Goal: Information Seeking & Learning: Find specific fact

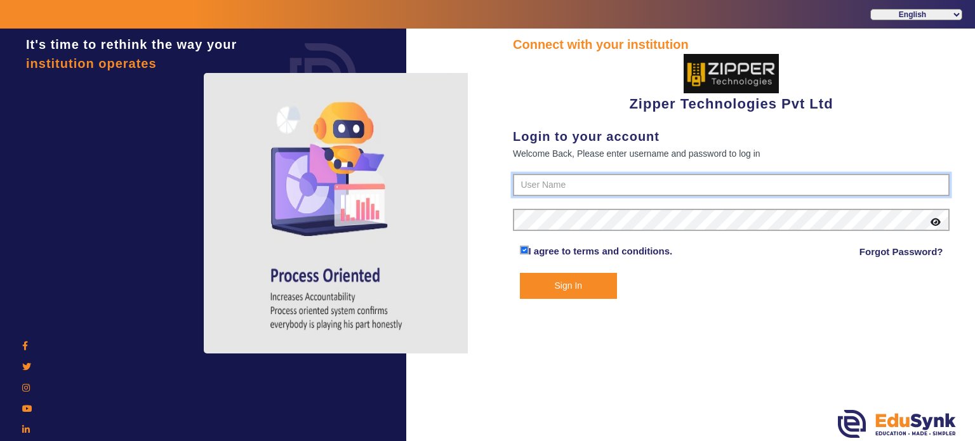
click at [573, 185] on input "text" at bounding box center [731, 185] width 437 height 23
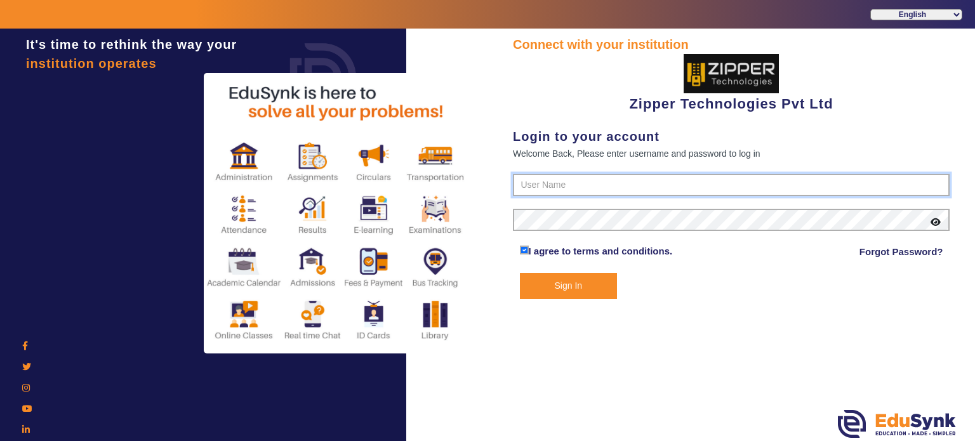
type input "1008790000"
click at [520, 273] on button "Sign In" at bounding box center [569, 286] width 98 height 26
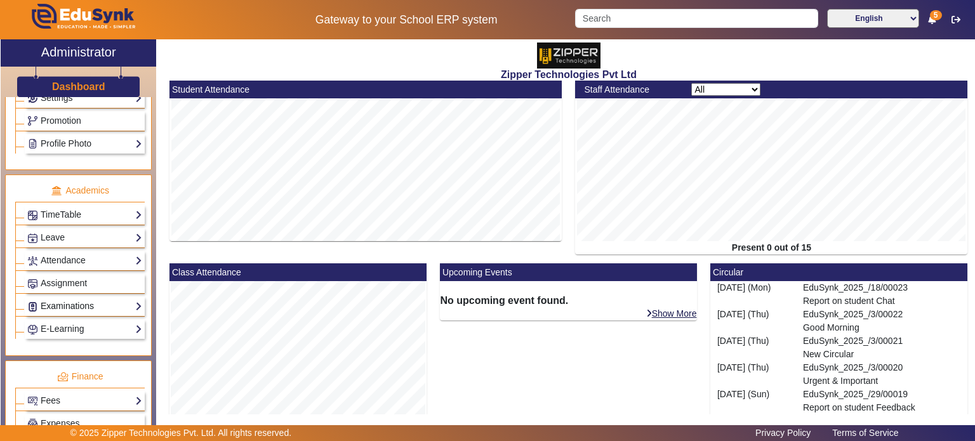
scroll to position [408, 0]
click at [78, 298] on link "Examinations" at bounding box center [84, 305] width 115 height 15
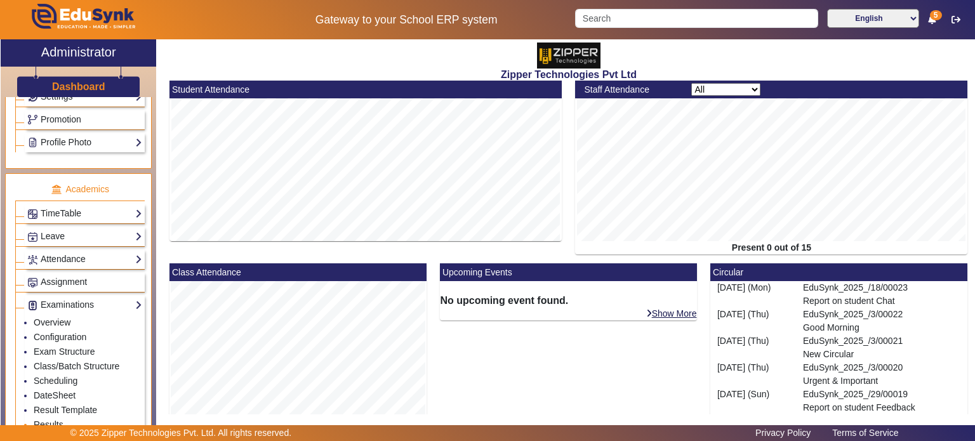
click at [57, 420] on link "Results" at bounding box center [49, 425] width 30 height 10
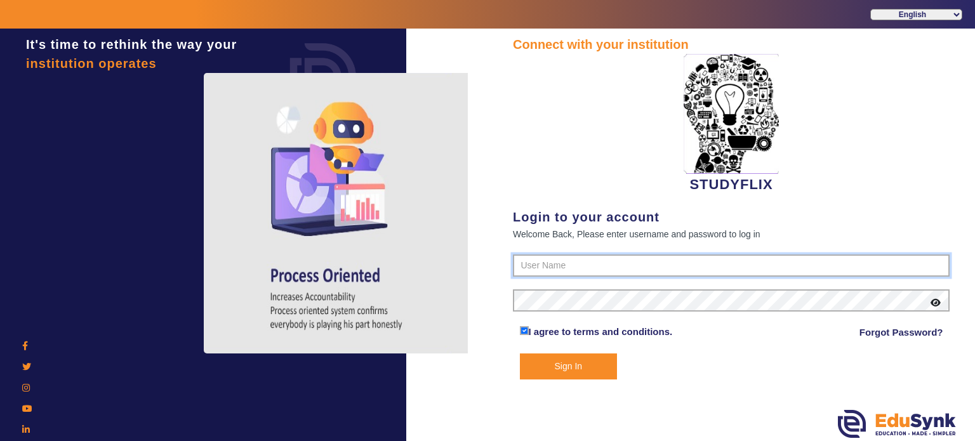
click at [538, 258] on input "text" at bounding box center [731, 266] width 437 height 23
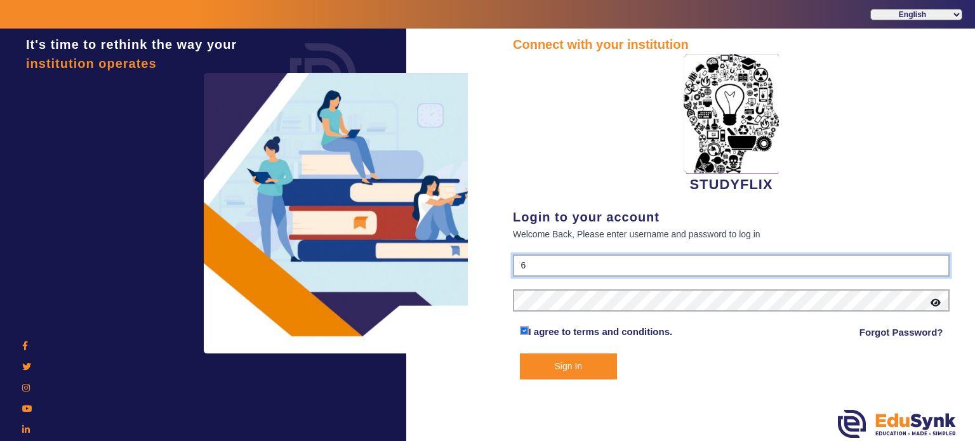
type input "6354922771"
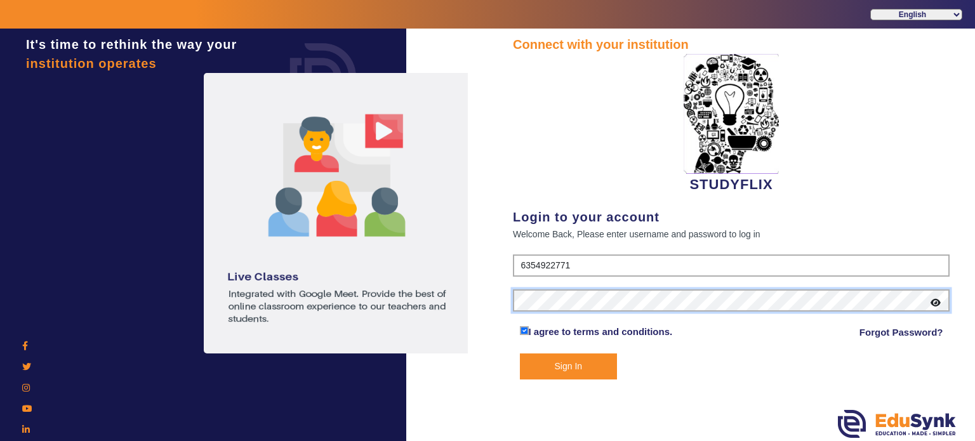
click at [520, 354] on button "Sign In" at bounding box center [569, 367] width 98 height 26
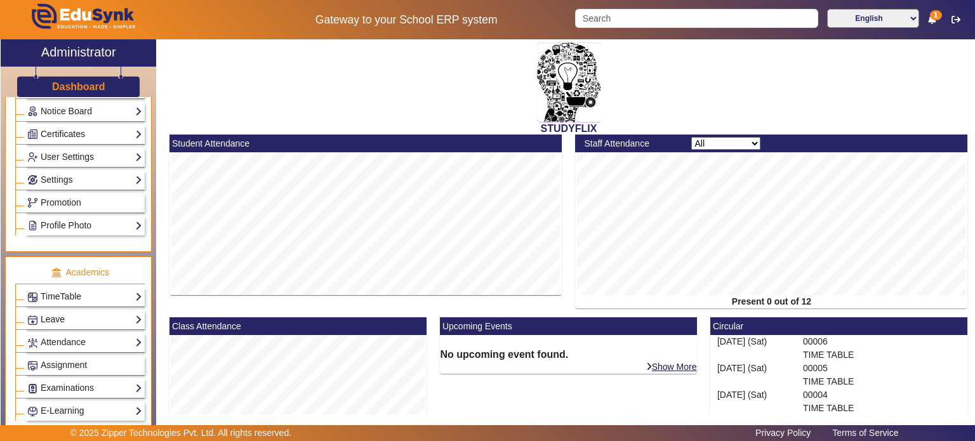
scroll to position [243, 0]
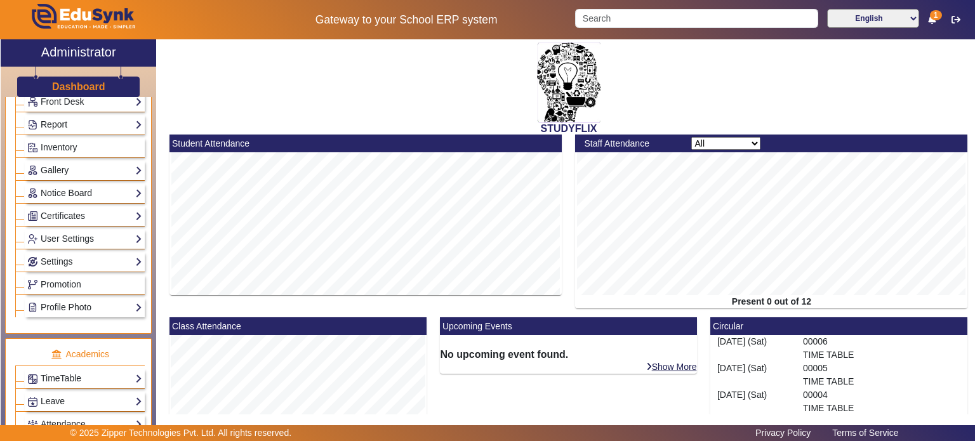
click at [82, 117] on link "Report" at bounding box center [84, 124] width 115 height 15
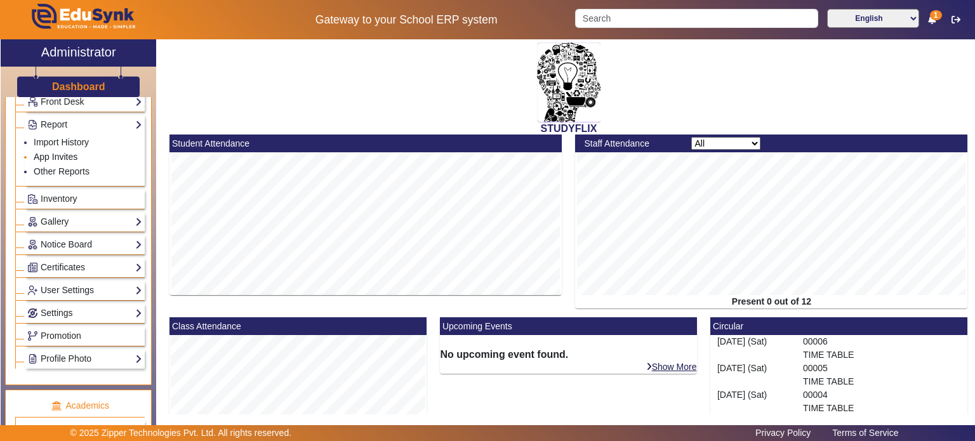
click at [67, 154] on link "App Invites" at bounding box center [56, 157] width 44 height 10
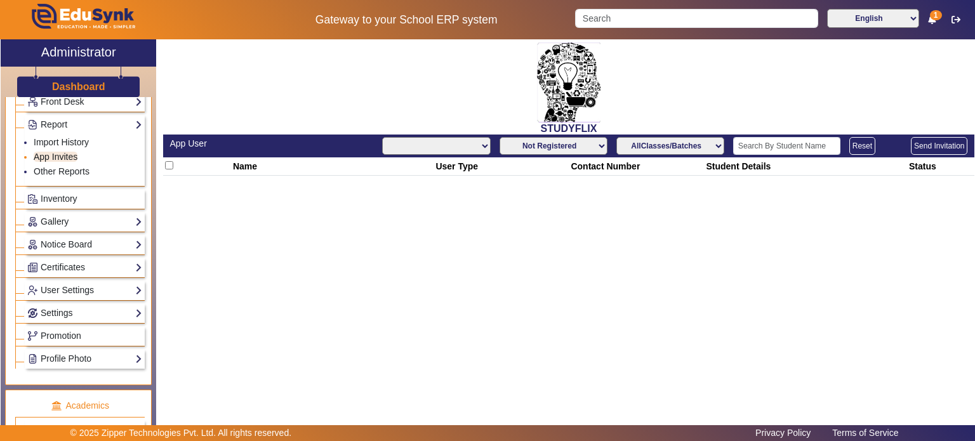
select select "All"
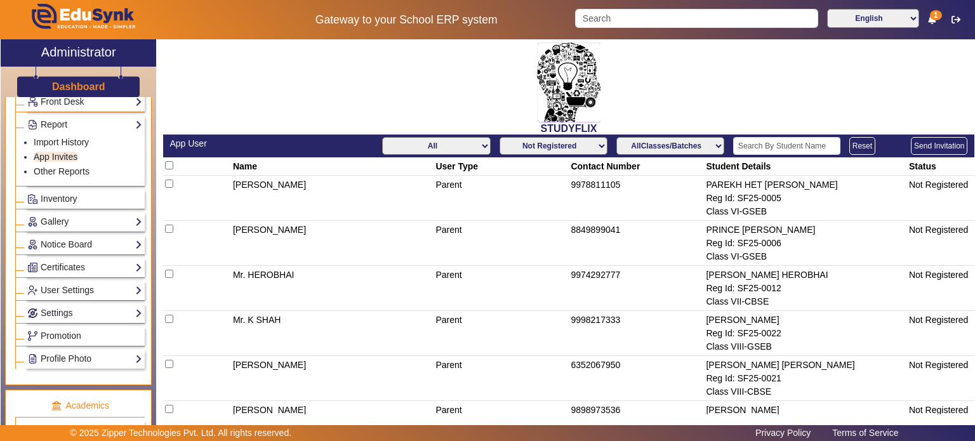
click at [531, 147] on select "Not Registered Registered" at bounding box center [554, 146] width 108 height 18
select select "registered"
click at [500, 137] on select "Not Registered Registered" at bounding box center [554, 146] width 108 height 18
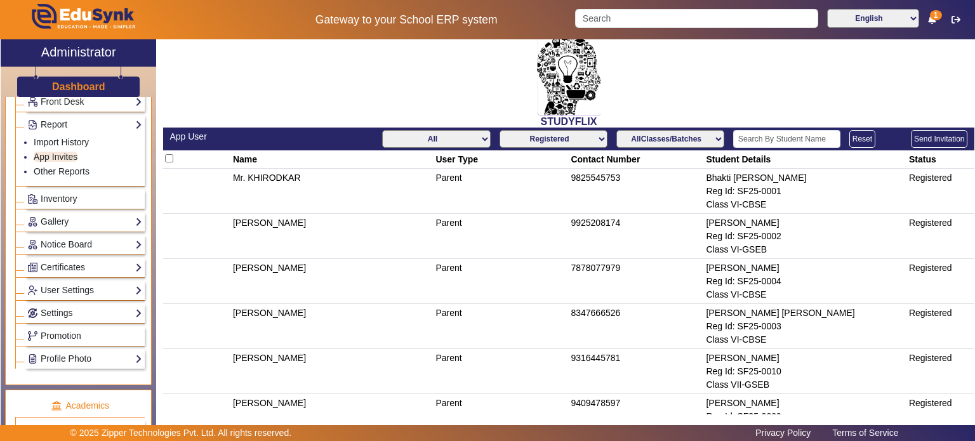
scroll to position [8, 0]
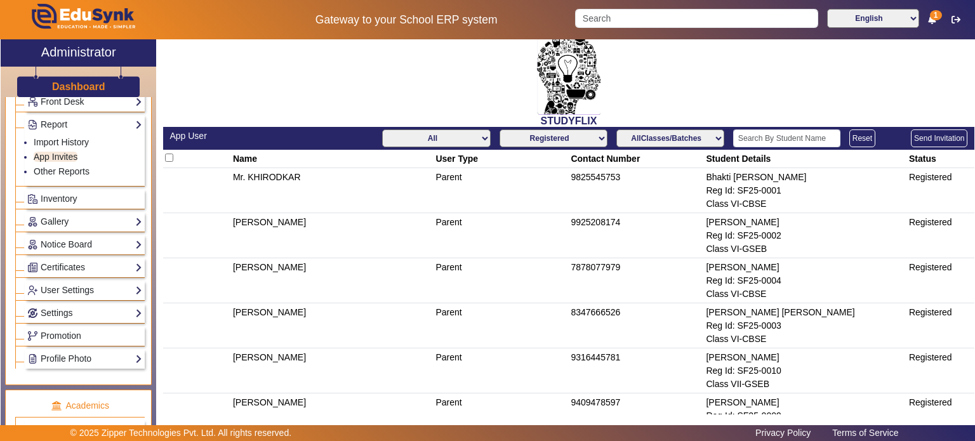
click at [588, 180] on td "9825545753" at bounding box center [636, 190] width 135 height 45
copy td "9825545753"
click at [613, 24] on input "Search" at bounding box center [696, 18] width 243 height 19
paste input "9825545753"
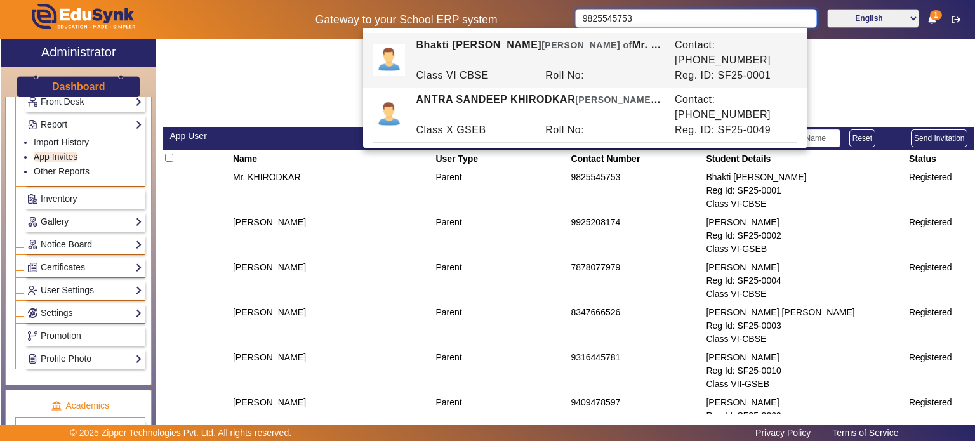
click at [655, 18] on input "9825545753" at bounding box center [695, 18] width 241 height 19
click at [597, 229] on td "9925208174" at bounding box center [636, 235] width 135 height 45
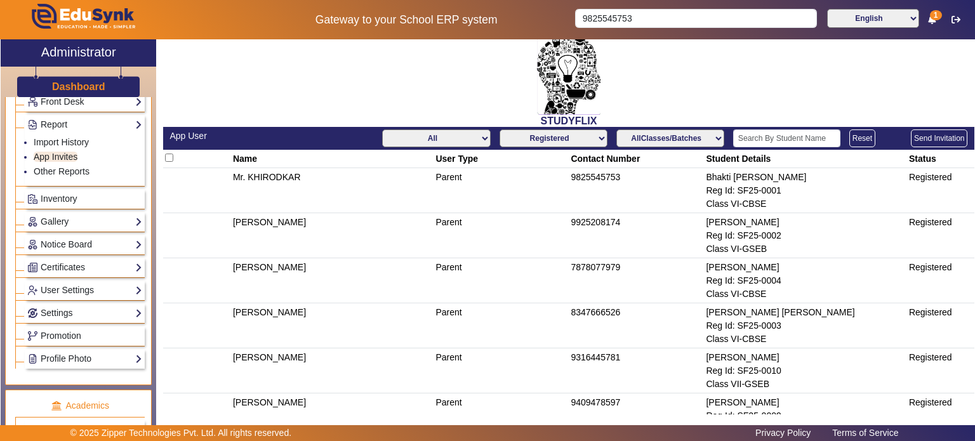
click at [597, 229] on td "9925208174" at bounding box center [636, 235] width 135 height 45
copy td "9925208174"
click at [623, 17] on input "9825545753" at bounding box center [695, 18] width 241 height 19
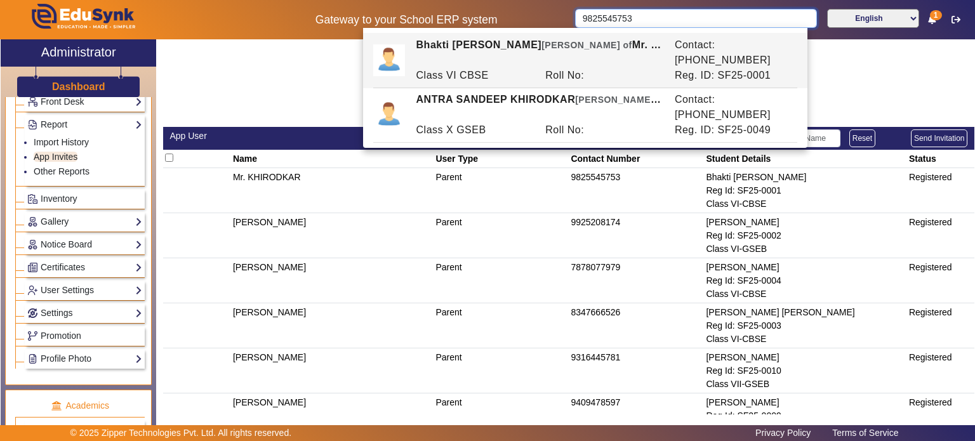
paste input "925208174"
click at [623, 17] on input "9825545753" at bounding box center [695, 18] width 241 height 19
click at [591, 261] on td "7878077979" at bounding box center [636, 280] width 135 height 45
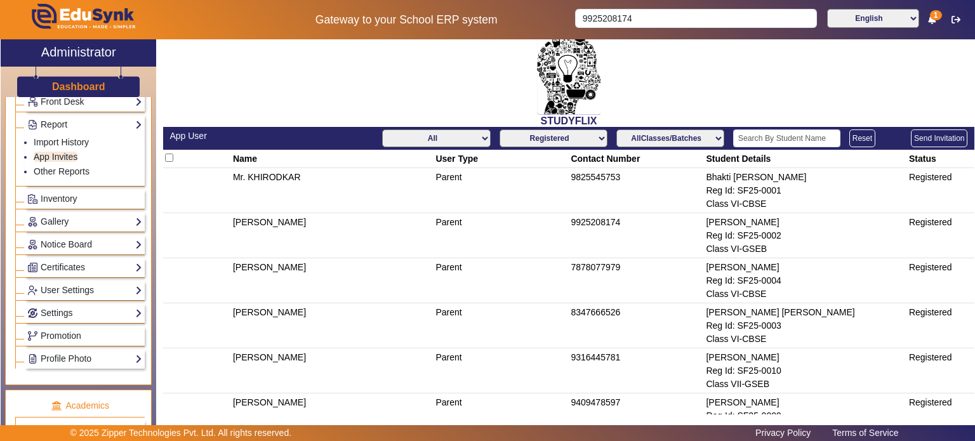
click at [591, 261] on td "7878077979" at bounding box center [636, 280] width 135 height 45
copy td "7878077979"
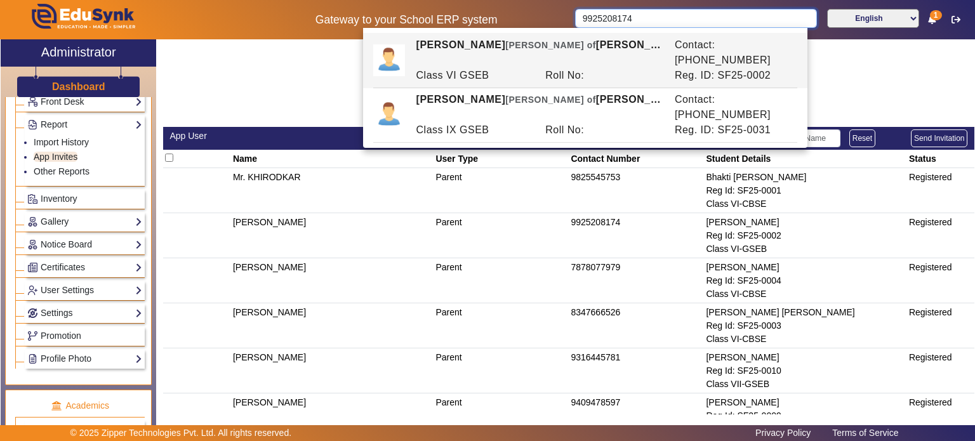
click at [611, 16] on input "9925208174" at bounding box center [695, 18] width 241 height 19
paste input "7878077979"
click at [611, 16] on input "9925208174" at bounding box center [695, 18] width 241 height 19
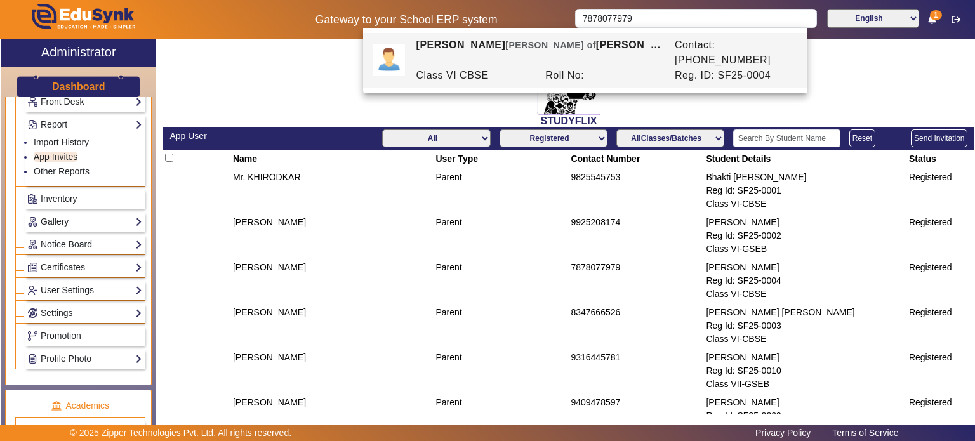
click at [597, 309] on td "8347666526" at bounding box center [636, 325] width 135 height 45
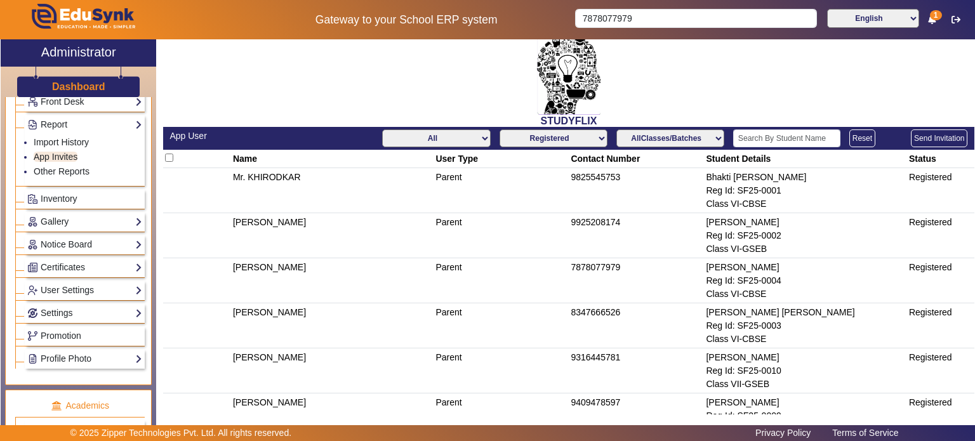
click at [597, 309] on td "8347666526" at bounding box center [636, 325] width 135 height 45
copy td "8347666526"
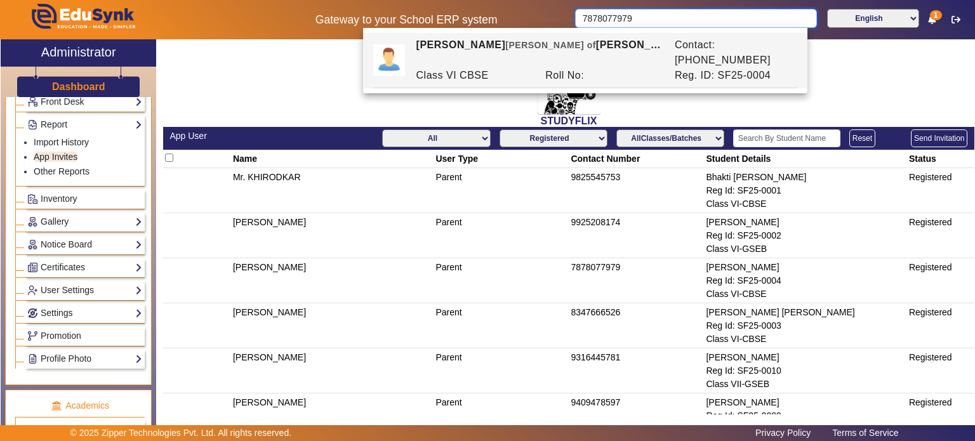
click at [609, 20] on input "7878077979" at bounding box center [695, 18] width 241 height 19
paste input "8347666526"
click at [590, 351] on td "9316445781" at bounding box center [636, 371] width 135 height 45
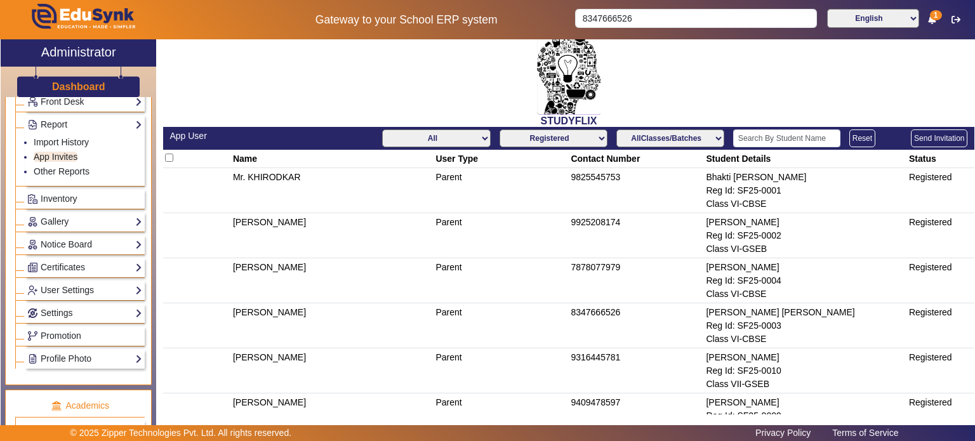
copy td "9316445781"
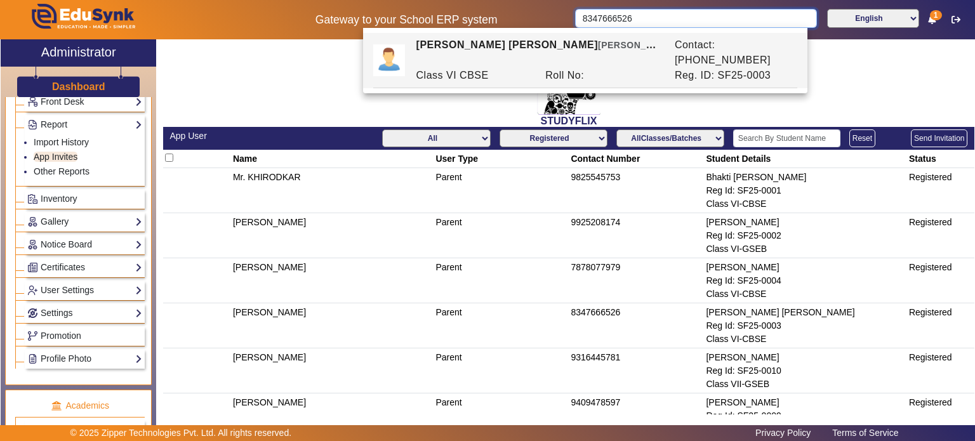
click at [637, 22] on input "8347666526" at bounding box center [695, 18] width 241 height 19
paste input "9316445781"
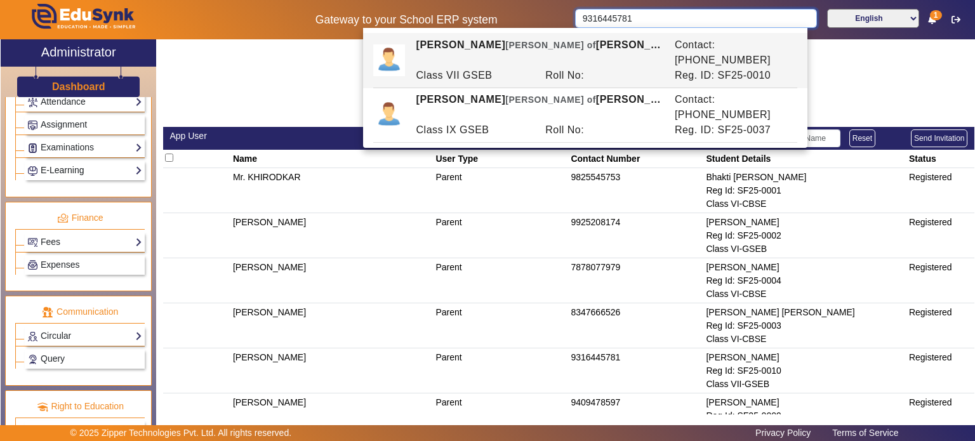
scroll to position [620, 0]
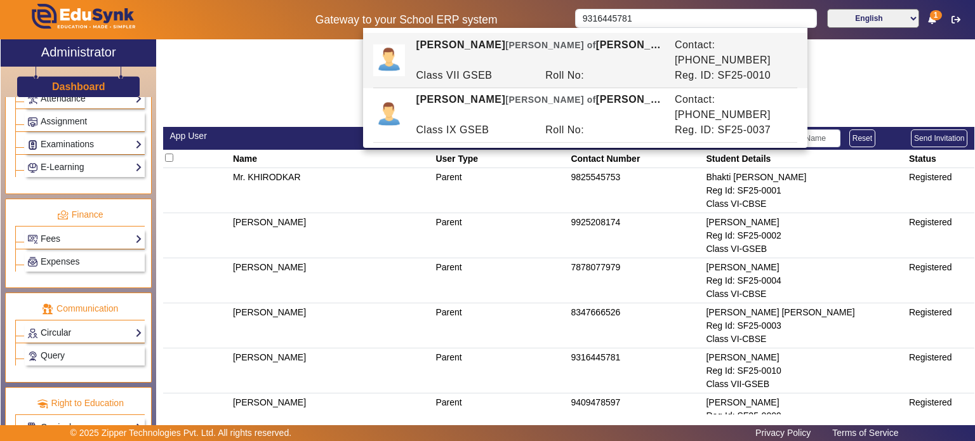
click at [84, 326] on link "Circular" at bounding box center [84, 333] width 115 height 15
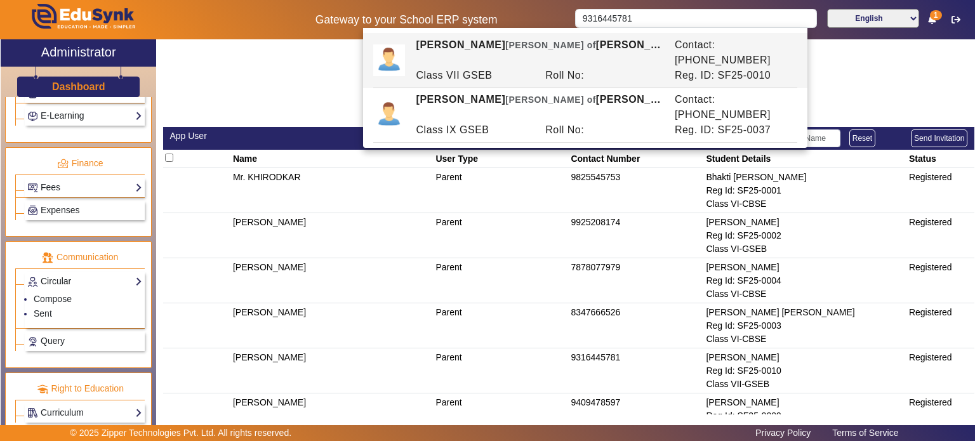
scroll to position [568, 0]
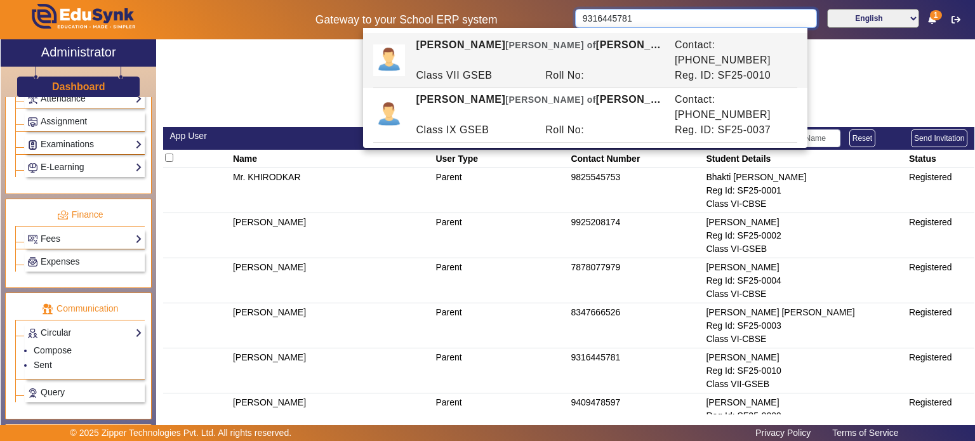
click at [655, 24] on input "9316445781" at bounding box center [695, 18] width 241 height 19
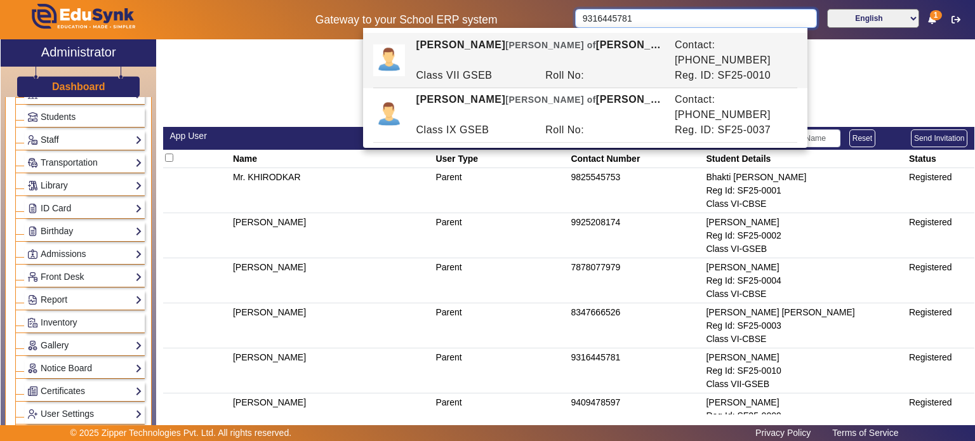
scroll to position [44, 0]
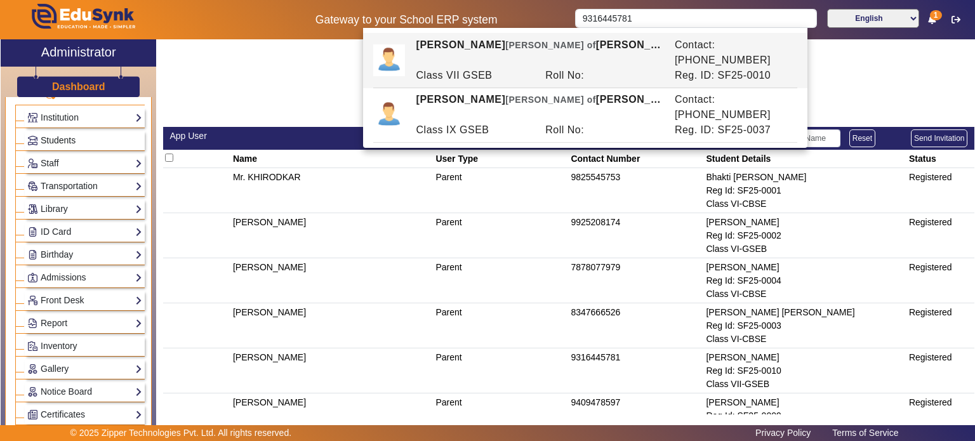
click at [74, 143] on span "Students" at bounding box center [58, 140] width 35 height 10
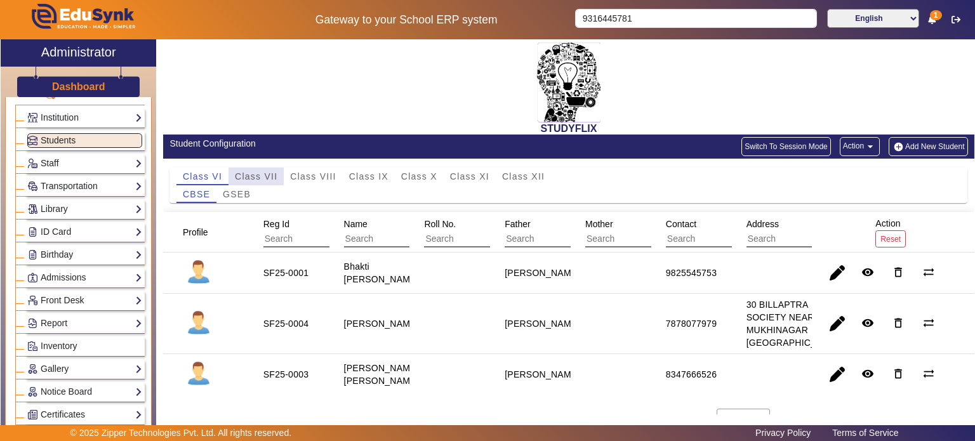
click at [269, 180] on span "Class VII" at bounding box center [256, 176] width 43 height 9
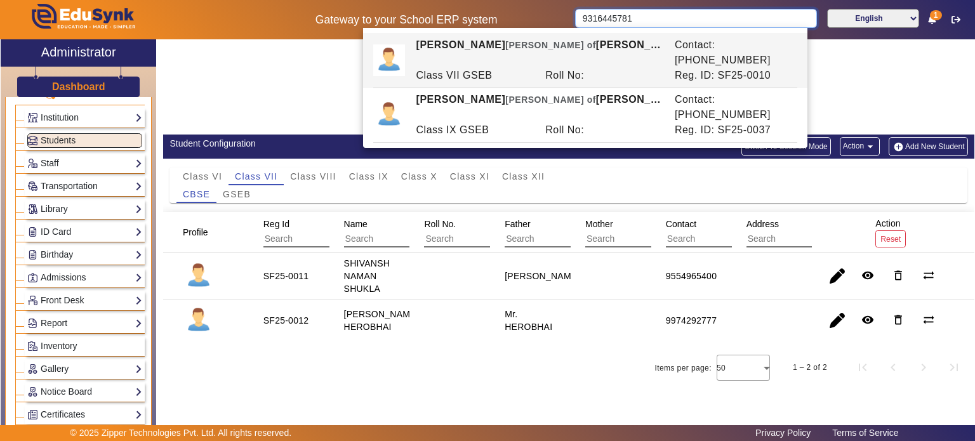
click at [615, 9] on input "9316445781" at bounding box center [695, 18] width 241 height 19
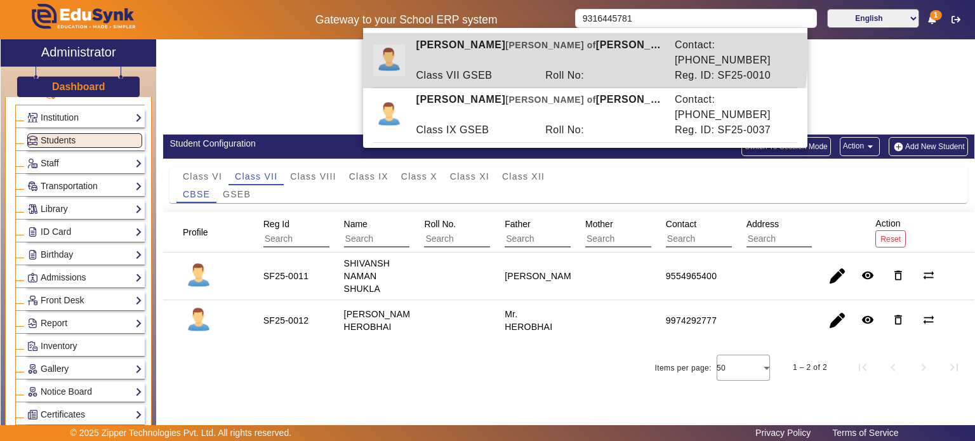
click at [569, 68] on div "Roll No:" at bounding box center [604, 75] width 130 height 15
type input "[PERSON_NAME]"
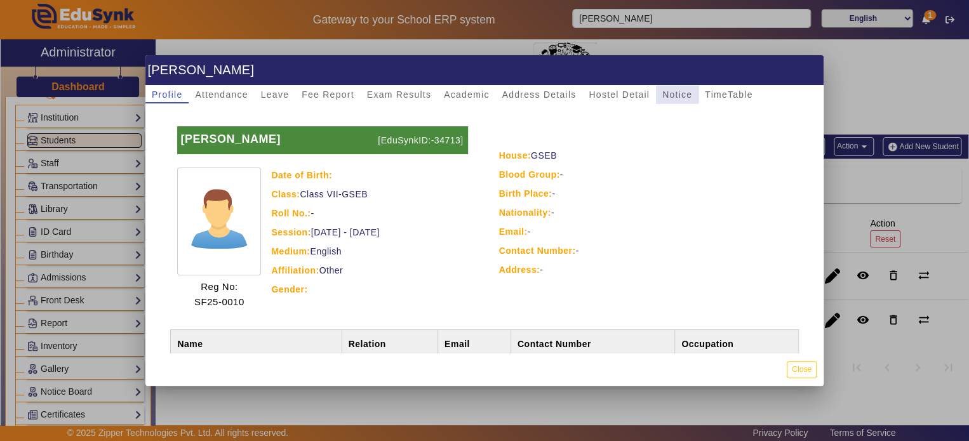
click at [665, 87] on span "Notice" at bounding box center [677, 95] width 30 height 18
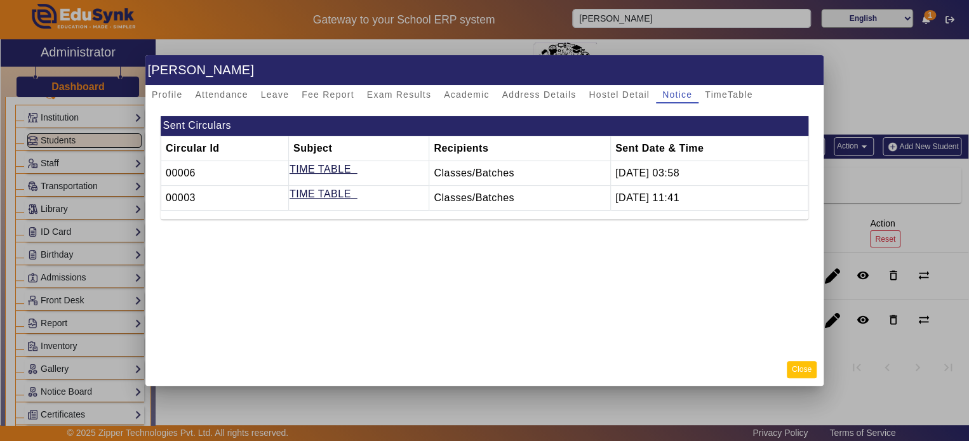
click at [796, 371] on button "Close" at bounding box center [802, 369] width 30 height 17
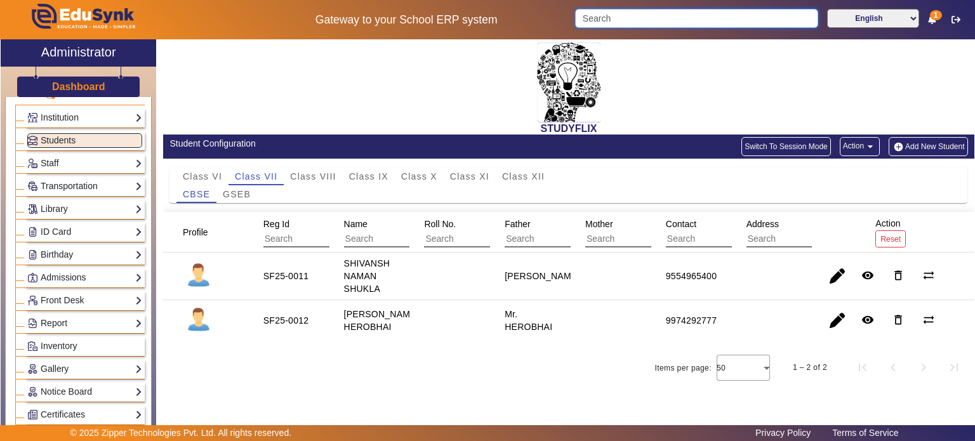
click at [637, 17] on input "Search" at bounding box center [696, 18] width 243 height 19
paste input "9316445781"
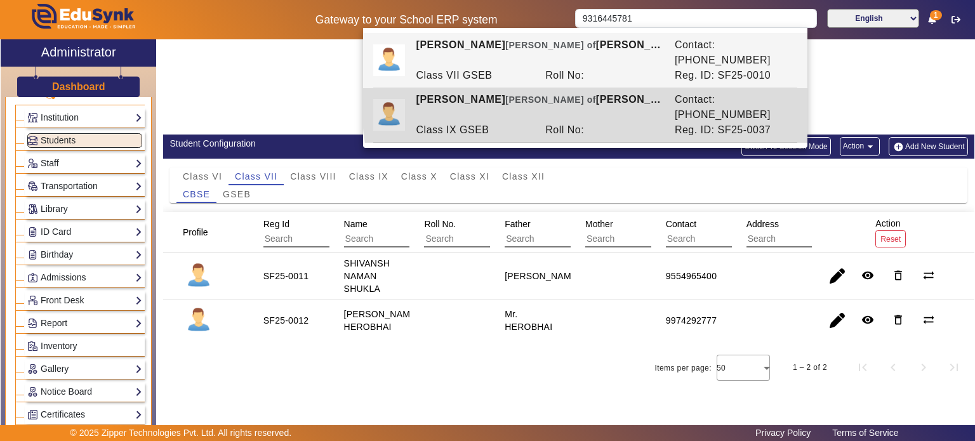
click at [600, 92] on div "[PERSON_NAME] of [PERSON_NAME]" at bounding box center [539, 107] width 258 height 30
type input "[PERSON_NAME]"
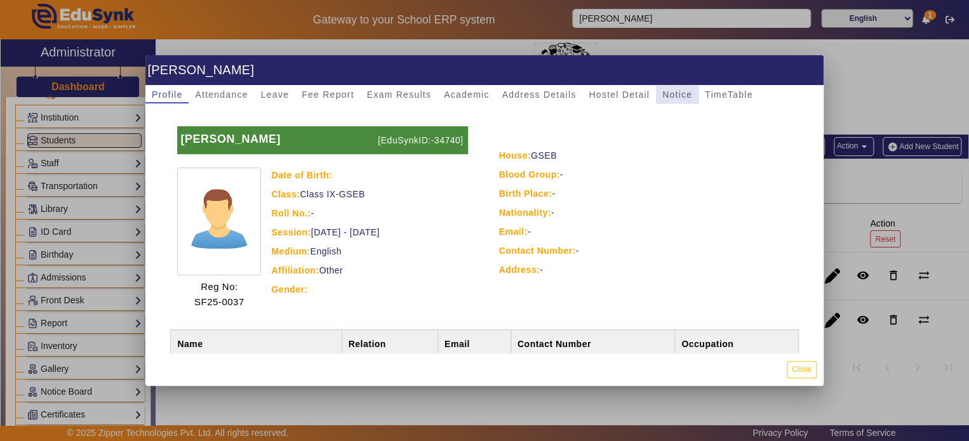
click at [683, 96] on span "Notice" at bounding box center [677, 94] width 30 height 9
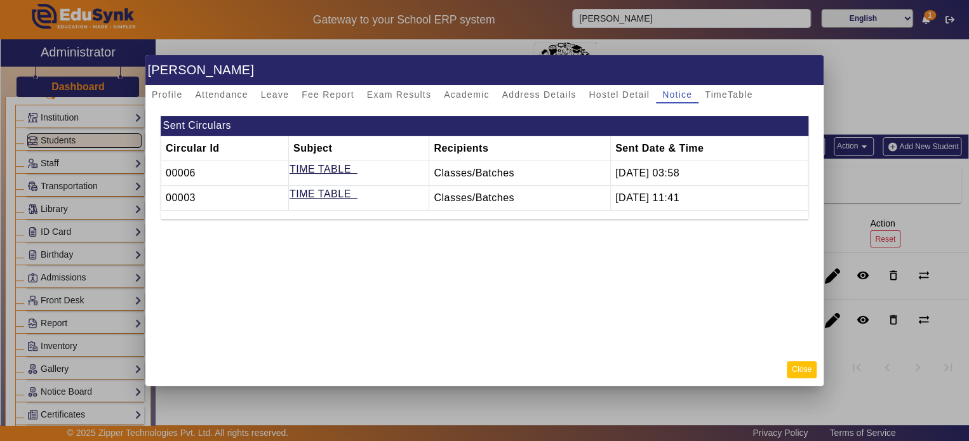
click at [806, 369] on button "Close" at bounding box center [802, 369] width 30 height 17
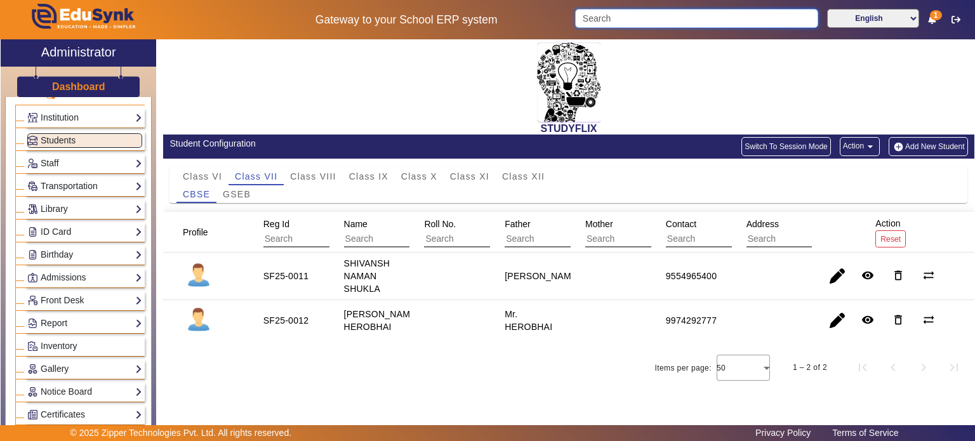
click at [654, 25] on input "Search" at bounding box center [696, 18] width 243 height 19
paste input "9316445781"
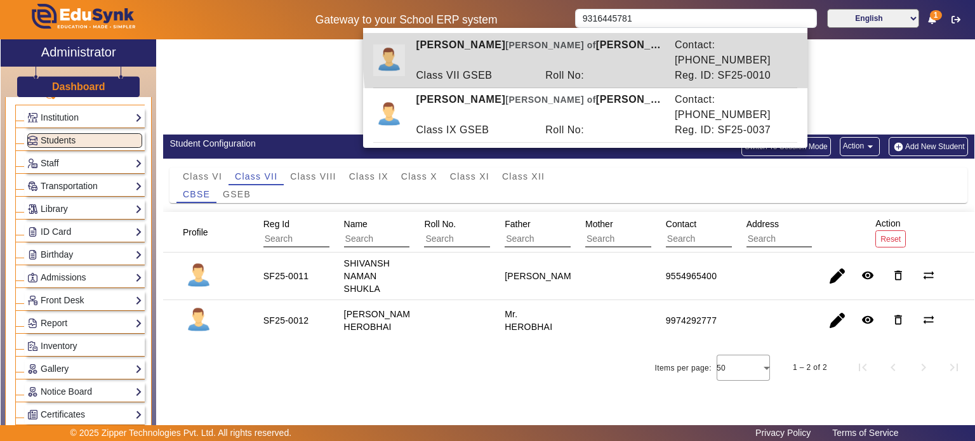
click at [631, 53] on div "[PERSON_NAME] of [PERSON_NAME]" at bounding box center [539, 52] width 258 height 30
type input "[PERSON_NAME]"
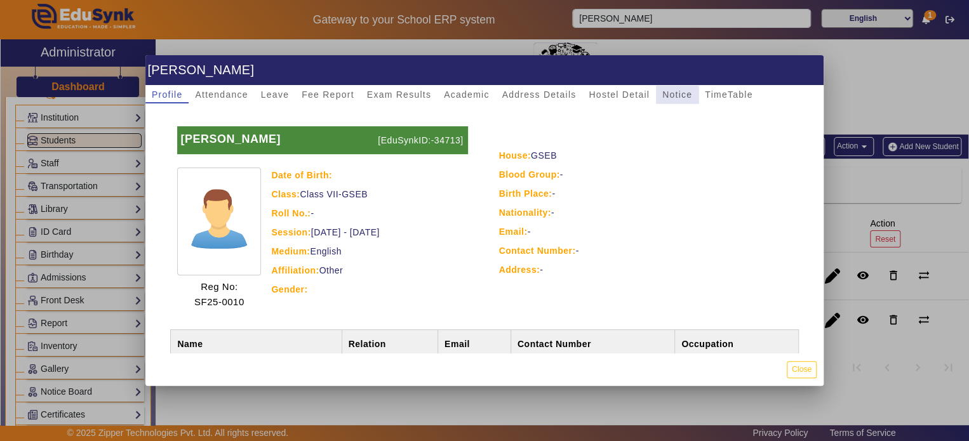
click at [663, 98] on span "Notice" at bounding box center [677, 94] width 30 height 9
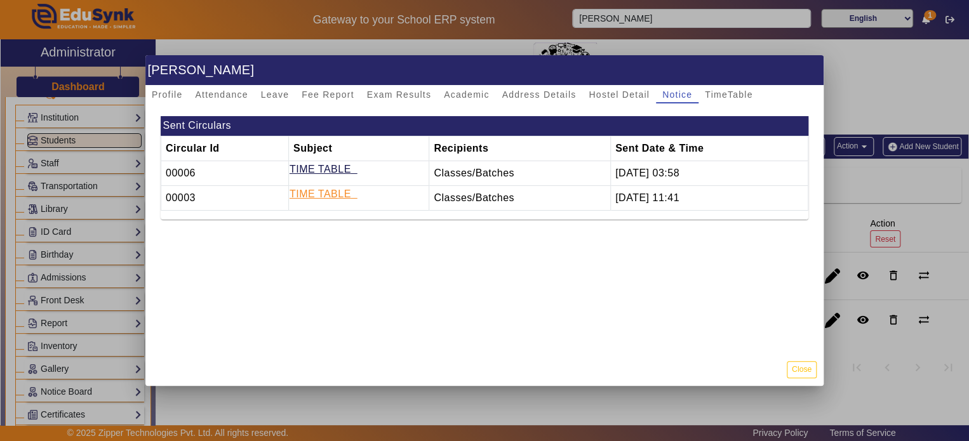
click at [334, 192] on link "TIME TABLE" at bounding box center [321, 194] width 62 height 11
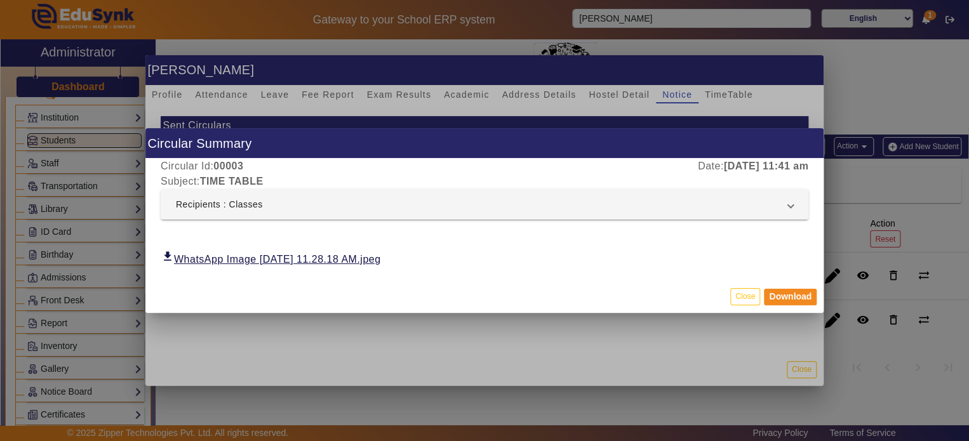
click at [334, 192] on mat-expansion-panel-header "Recipients : Classes" at bounding box center [485, 204] width 648 height 30
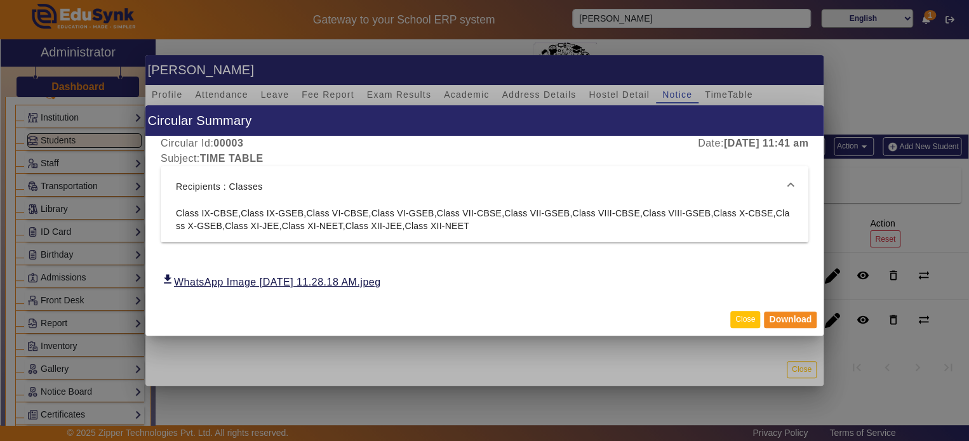
click at [752, 321] on button "Close" at bounding box center [745, 319] width 30 height 17
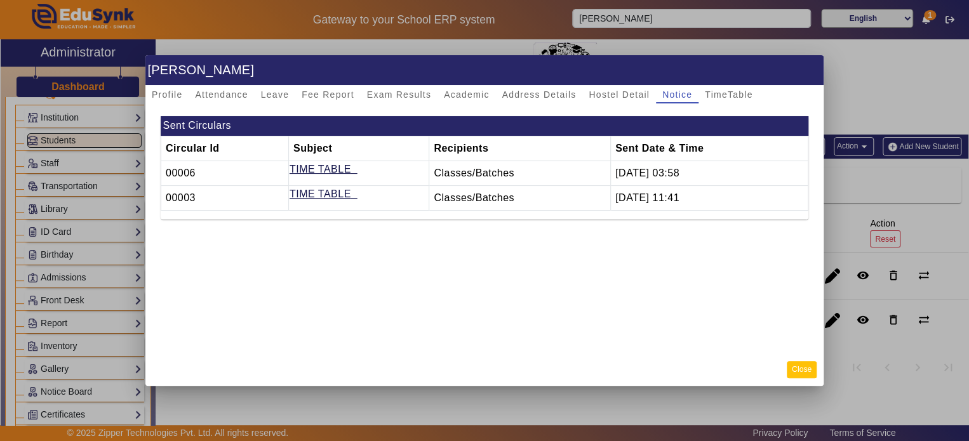
click at [808, 370] on button "Close" at bounding box center [802, 369] width 30 height 17
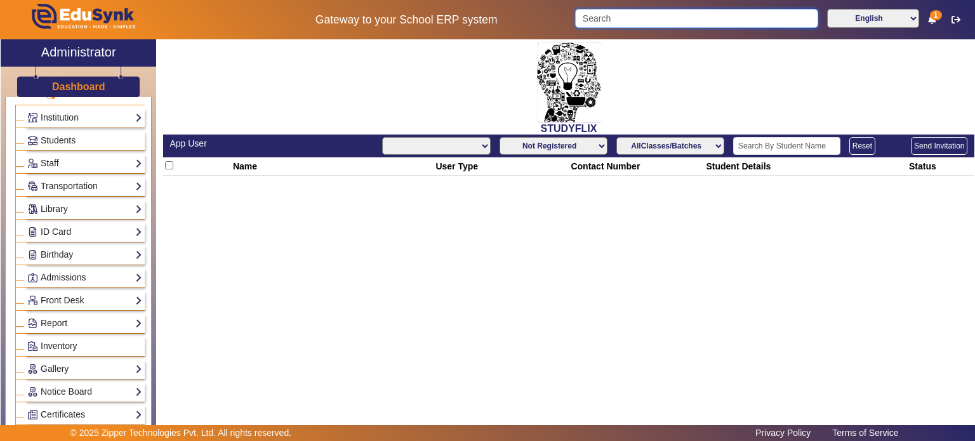
select select "All"
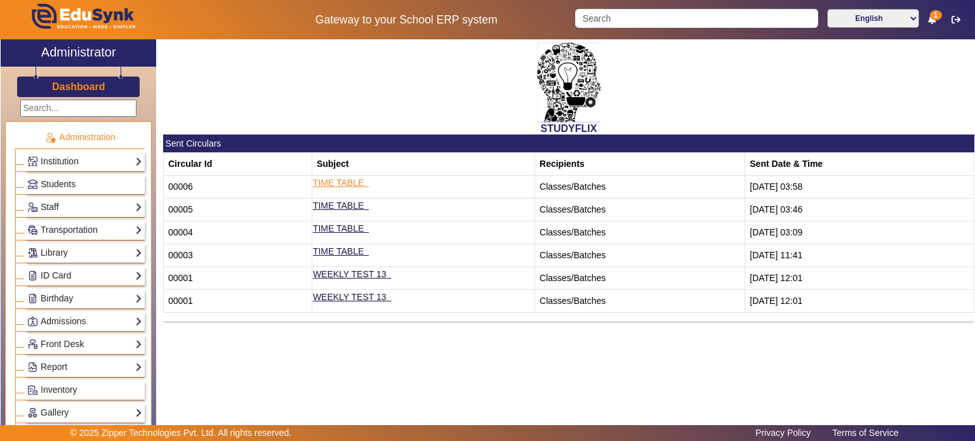
click at [338, 185] on link "TIME TABLE" at bounding box center [338, 183] width 51 height 10
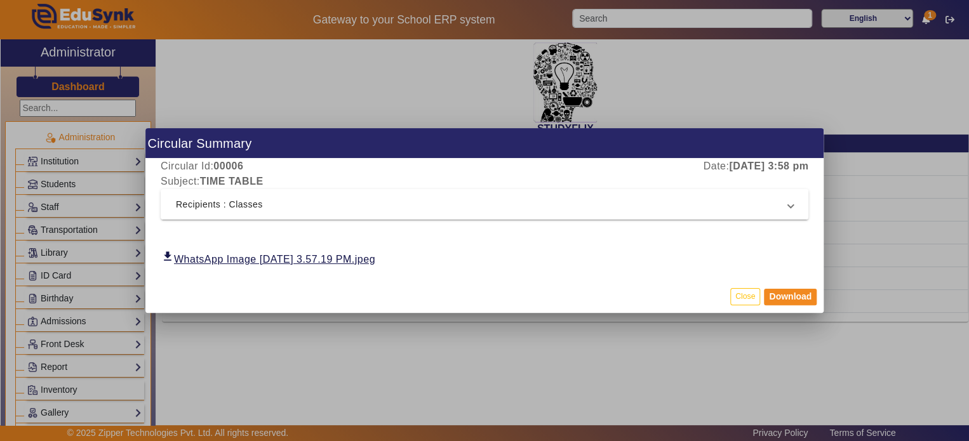
click at [340, 210] on mat-panel-title "Recipients : Classes" at bounding box center [477, 204] width 602 height 15
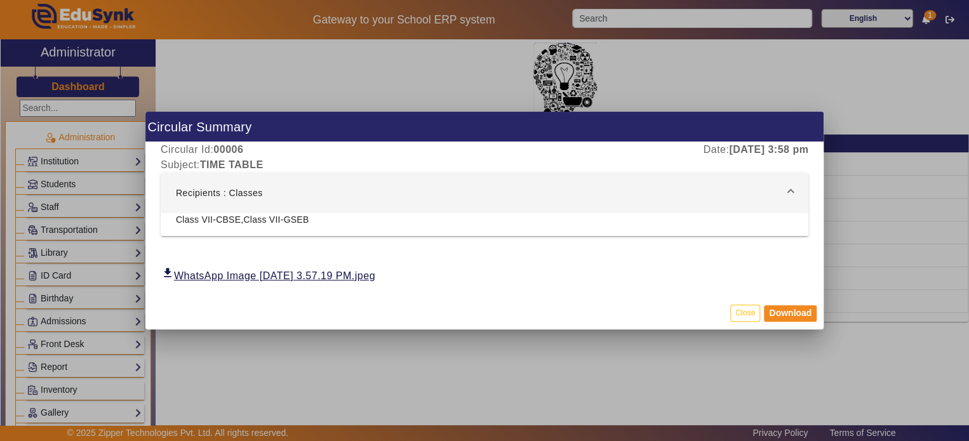
click at [750, 322] on mat-dialog-actions "Close Download" at bounding box center [484, 313] width 678 height 33
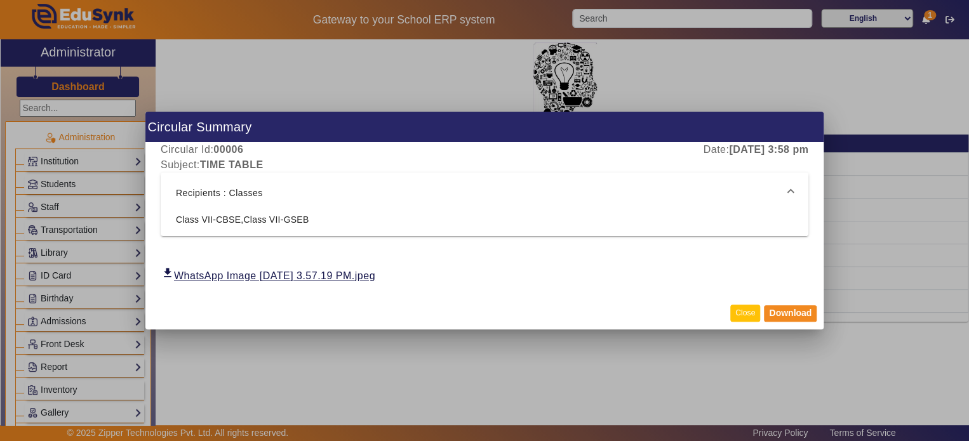
click at [750, 318] on button "Close" at bounding box center [745, 313] width 30 height 17
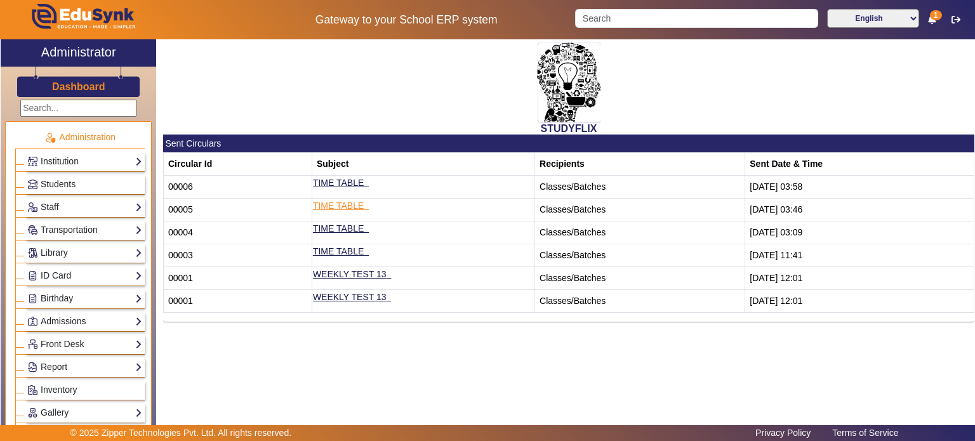
click at [349, 208] on link "TIME TABLE" at bounding box center [338, 206] width 51 height 10
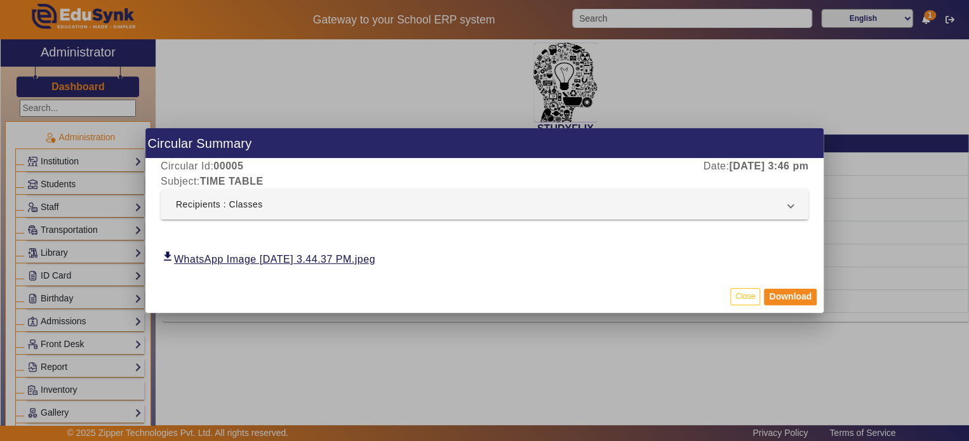
click at [349, 208] on mat-panel-title "Recipients : Classes" at bounding box center [477, 204] width 602 height 15
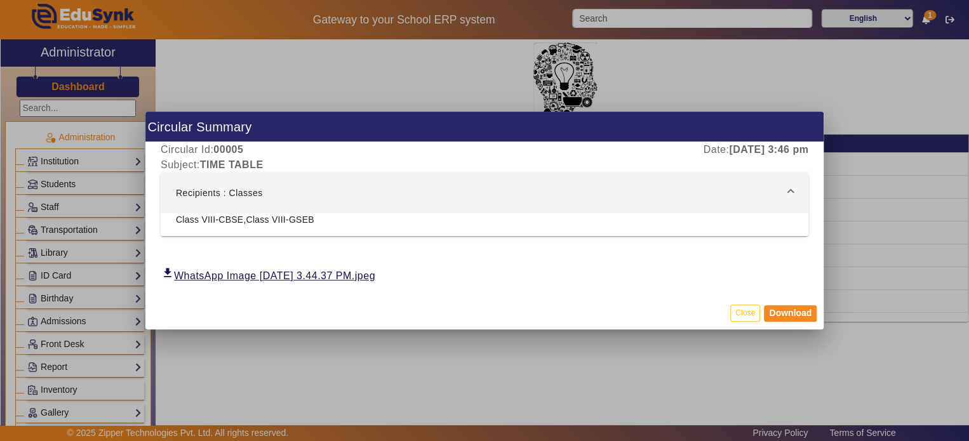
click at [349, 208] on mat-expansion-panel-header "Recipients : Classes" at bounding box center [485, 193] width 648 height 41
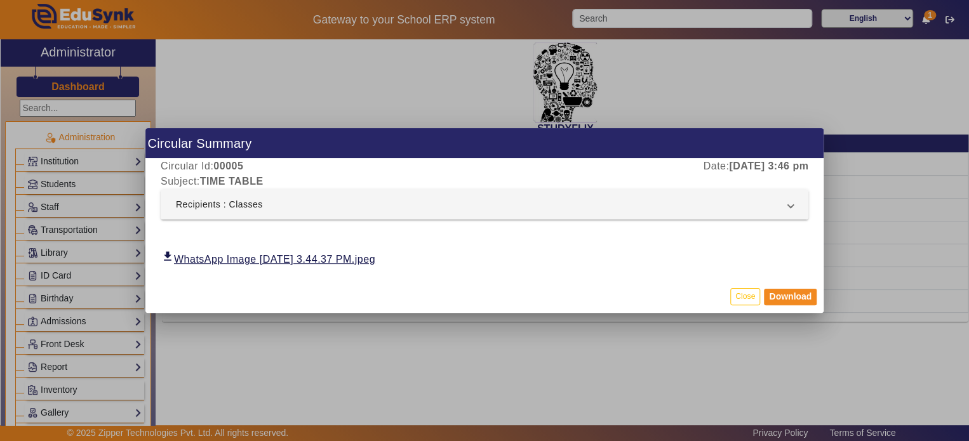
click at [349, 208] on mat-panel-title "Recipients : Classes" at bounding box center [477, 204] width 602 height 15
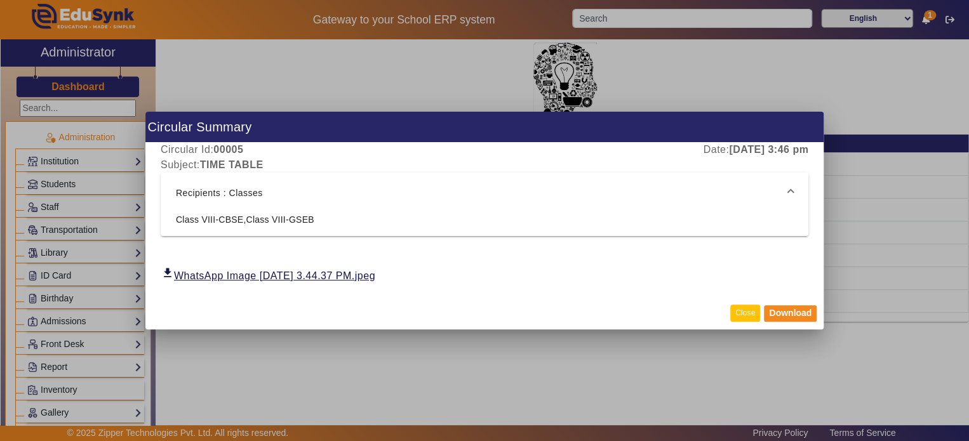
click at [736, 319] on button "Close" at bounding box center [745, 313] width 30 height 17
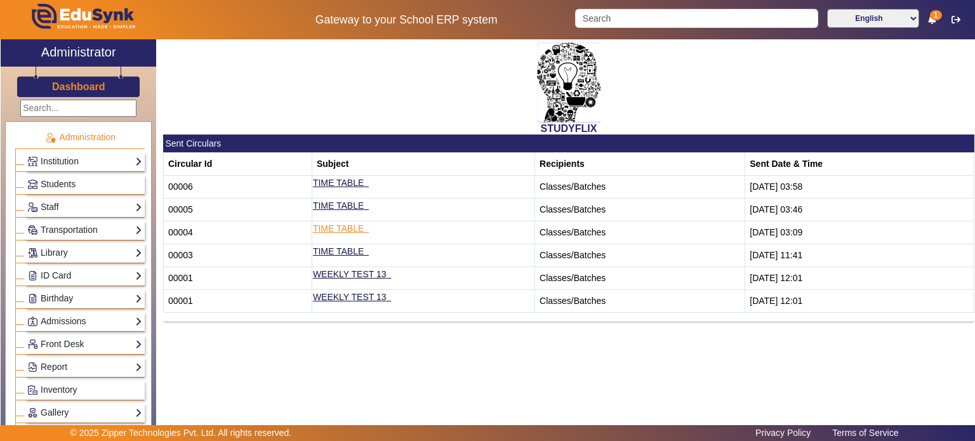
click at [344, 223] on link "TIME TABLE" at bounding box center [338, 228] width 51 height 10
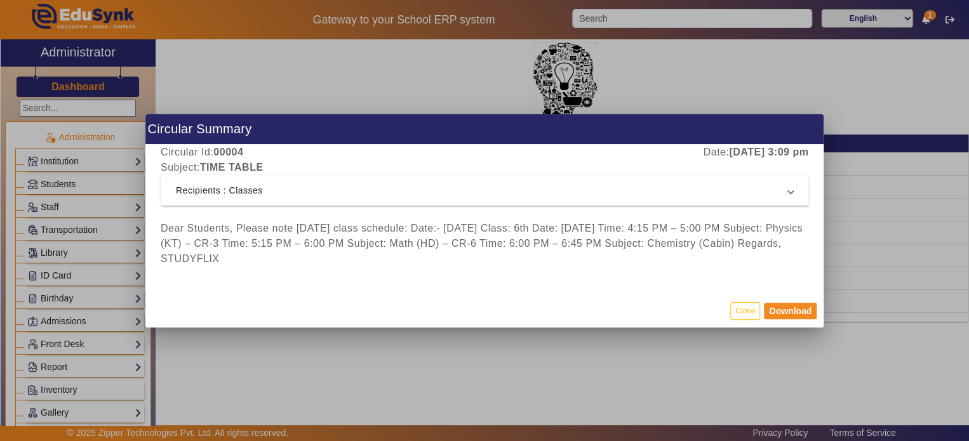
click at [417, 191] on mat-panel-title "Recipients : Classes" at bounding box center [477, 190] width 602 height 15
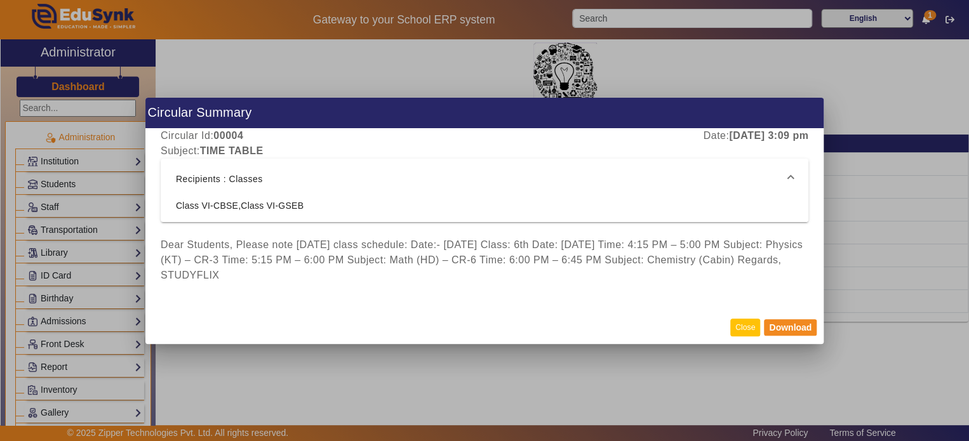
click at [735, 330] on button "Close" at bounding box center [745, 327] width 30 height 17
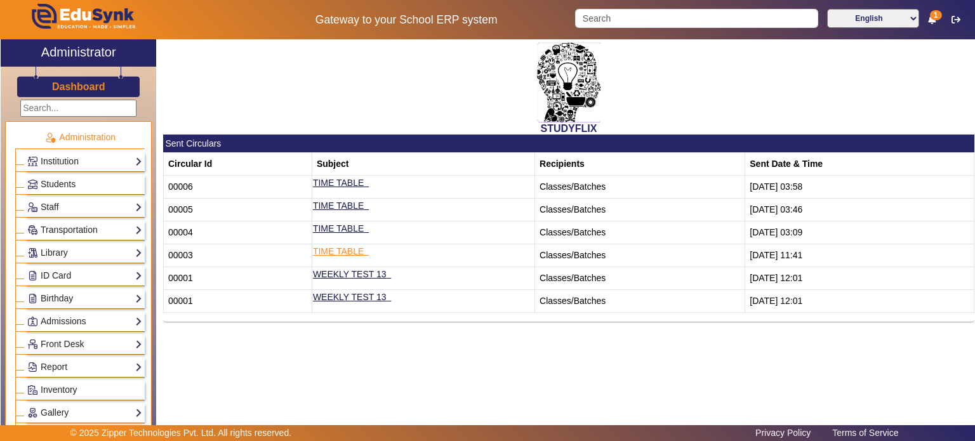
click at [353, 255] on link "TIME TABLE" at bounding box center [338, 251] width 51 height 10
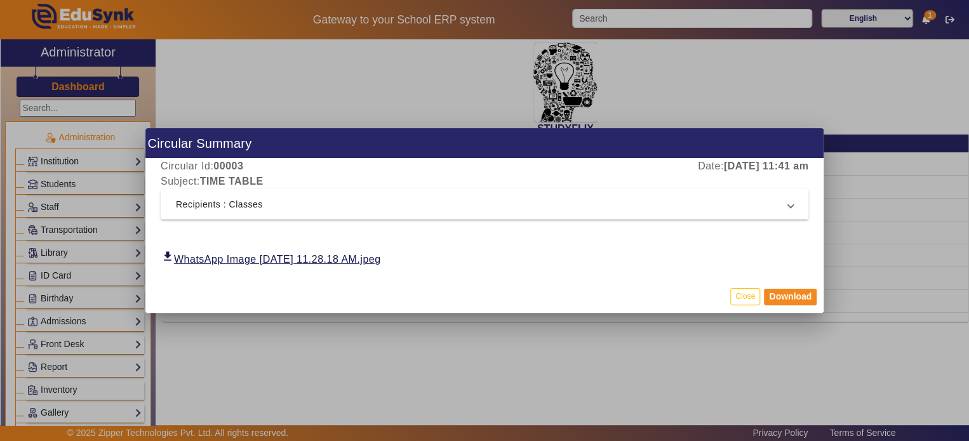
click at [373, 205] on mat-panel-title "Recipients : Classes" at bounding box center [477, 204] width 602 height 15
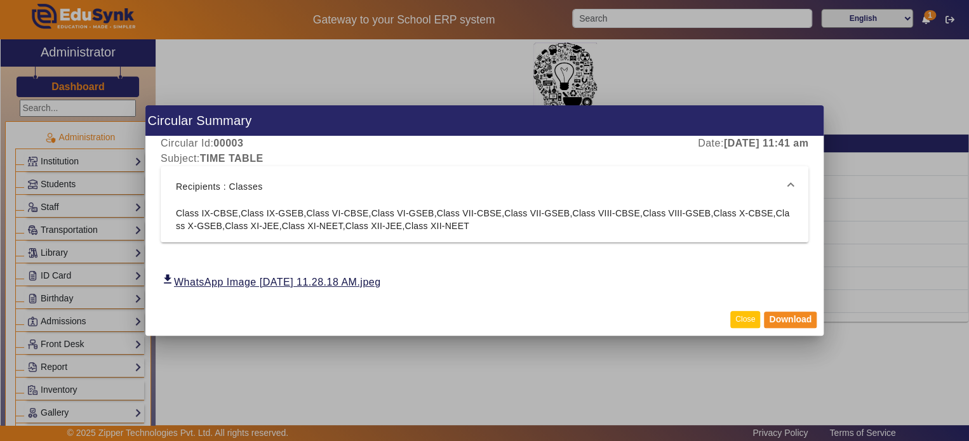
click at [739, 322] on button "Close" at bounding box center [745, 319] width 30 height 17
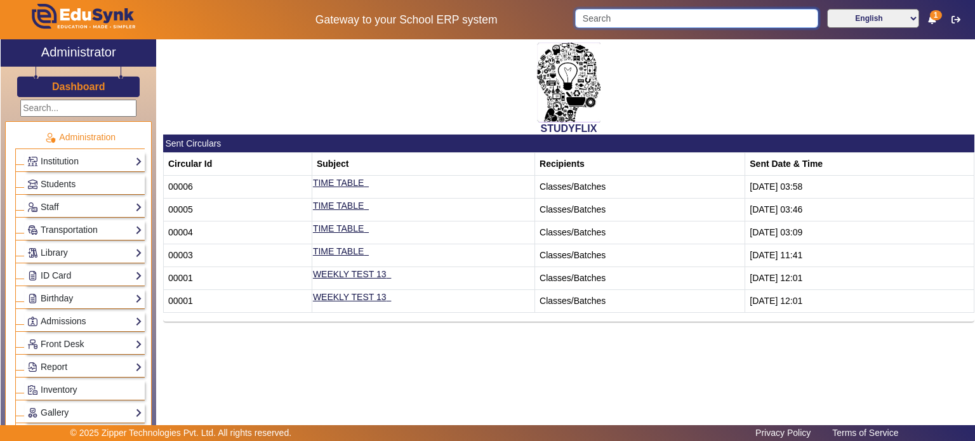
click at [602, 17] on input "Search" at bounding box center [696, 18] width 243 height 19
paste input "9316445781"
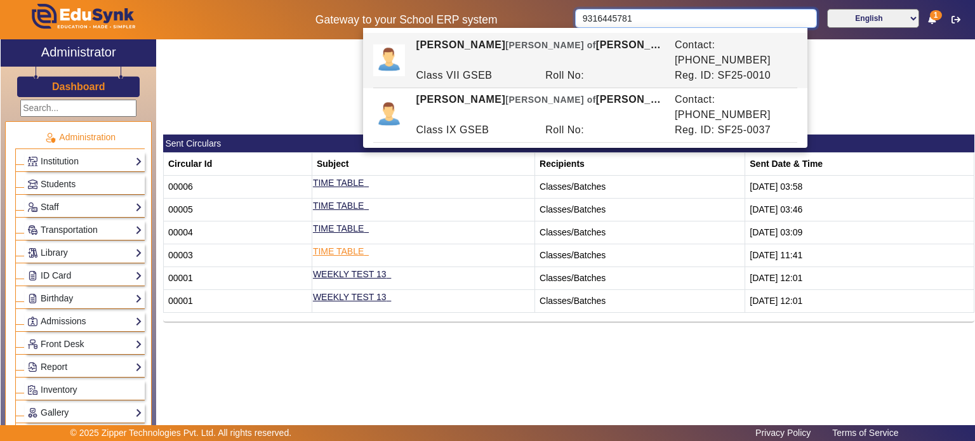
type input "9316445781"
click at [343, 251] on link "TIME TABLE" at bounding box center [338, 251] width 51 height 10
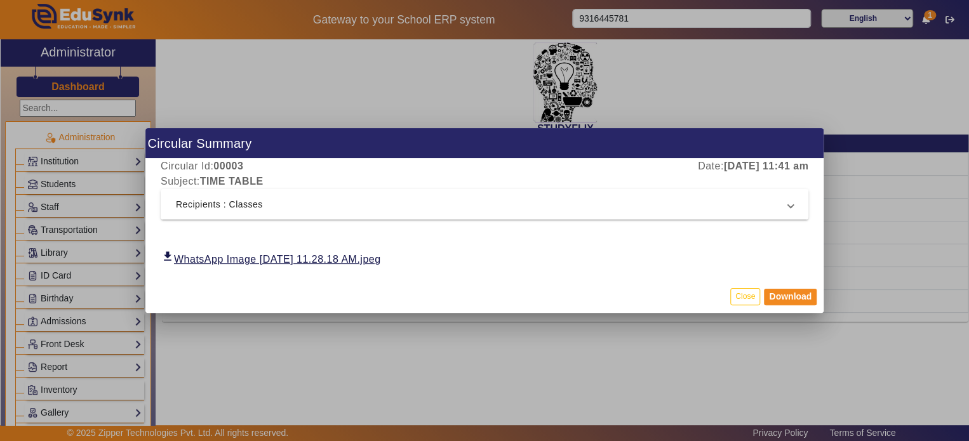
click at [337, 218] on mat-expansion-panel-header "Recipients : Classes" at bounding box center [485, 204] width 648 height 30
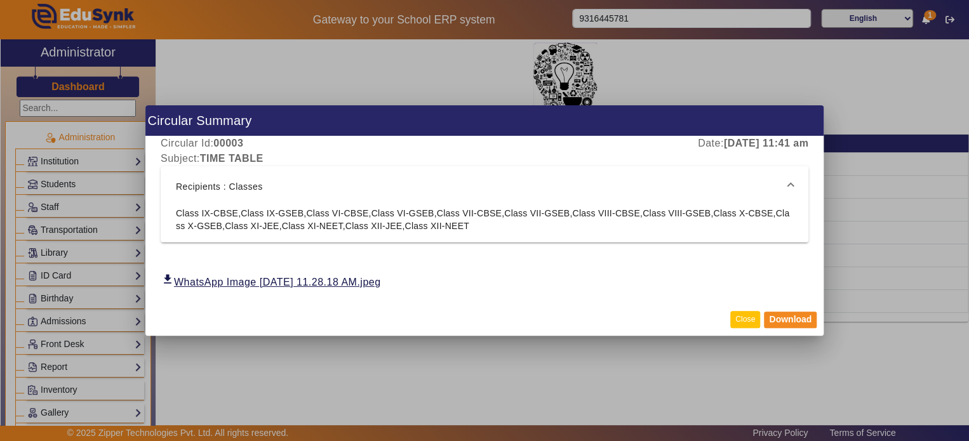
click at [743, 324] on button "Close" at bounding box center [745, 319] width 30 height 17
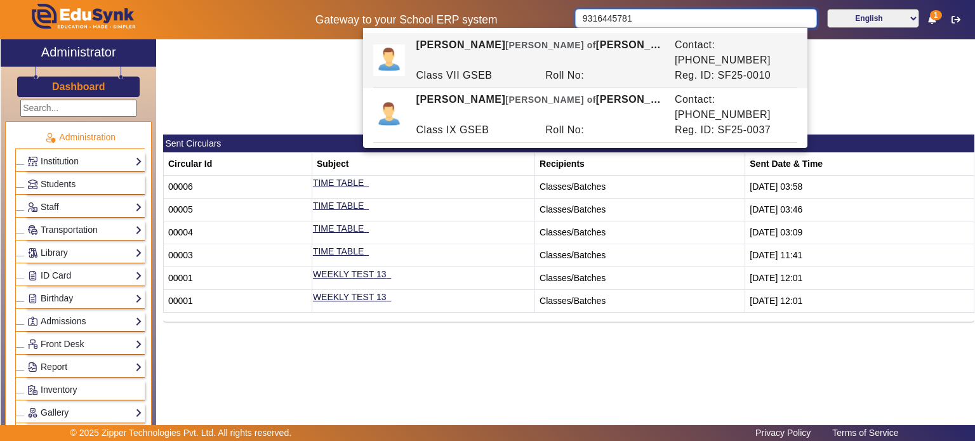
click at [615, 25] on input "9316445781" at bounding box center [695, 18] width 241 height 19
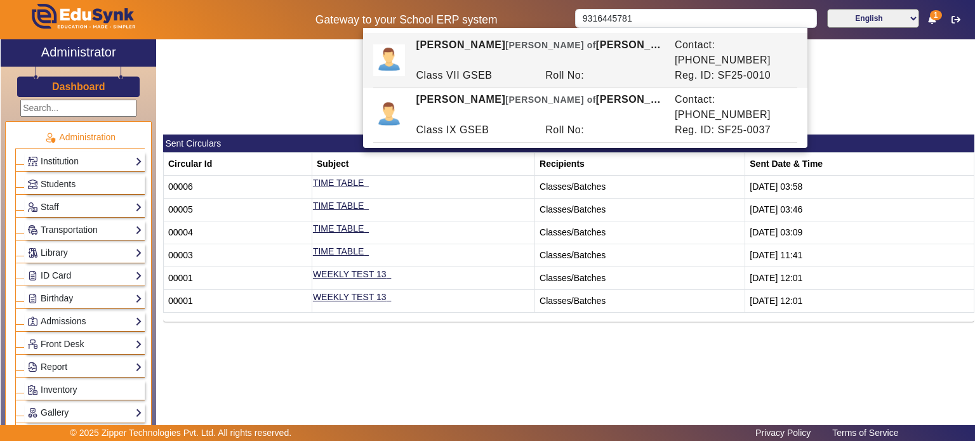
click at [251, 96] on div "STUDYFLIX" at bounding box center [568, 86] width 811 height 95
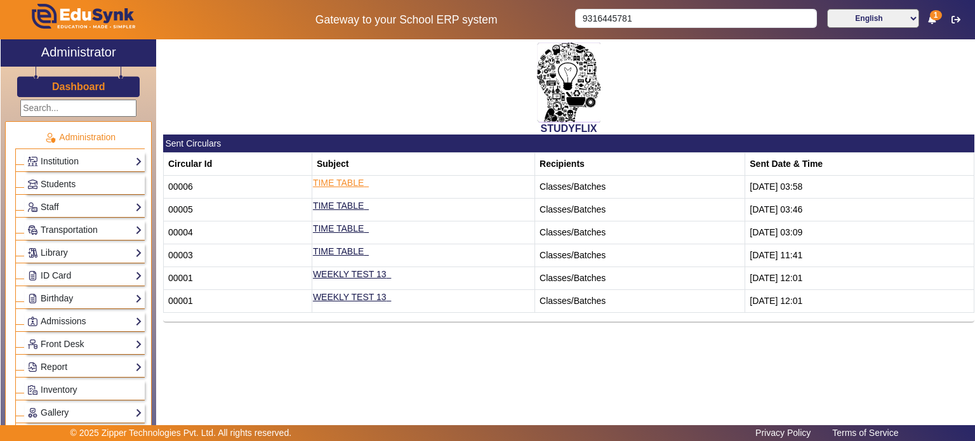
click at [349, 182] on link "TIME TABLE" at bounding box center [338, 183] width 51 height 10
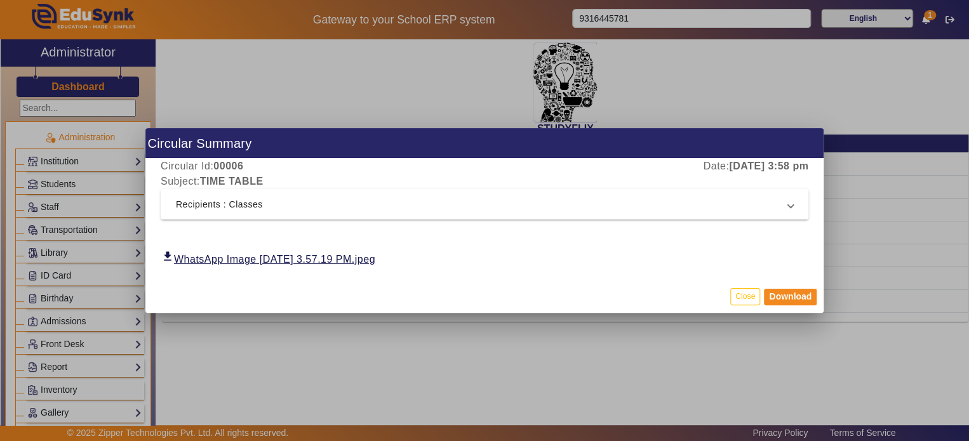
click at [358, 215] on mat-expansion-panel-header "Recipients : Classes" at bounding box center [485, 204] width 648 height 30
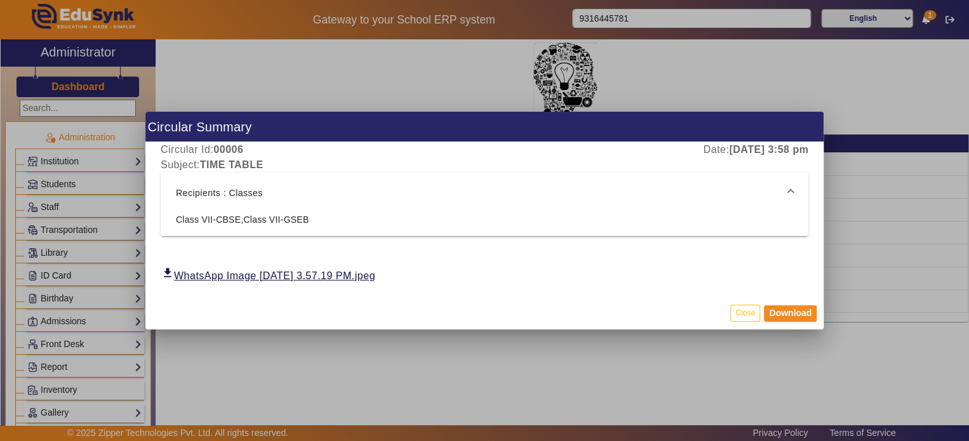
click at [383, 103] on div at bounding box center [484, 220] width 969 height 441
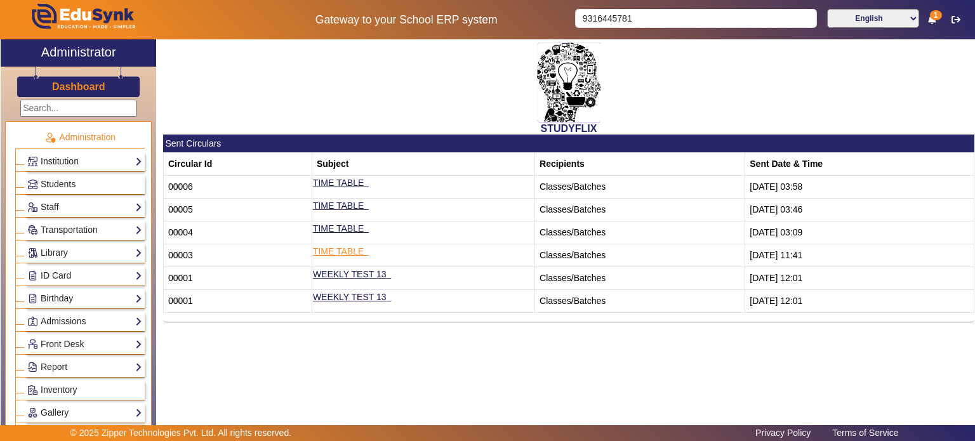
click at [355, 251] on link "TIME TABLE" at bounding box center [338, 251] width 51 height 10
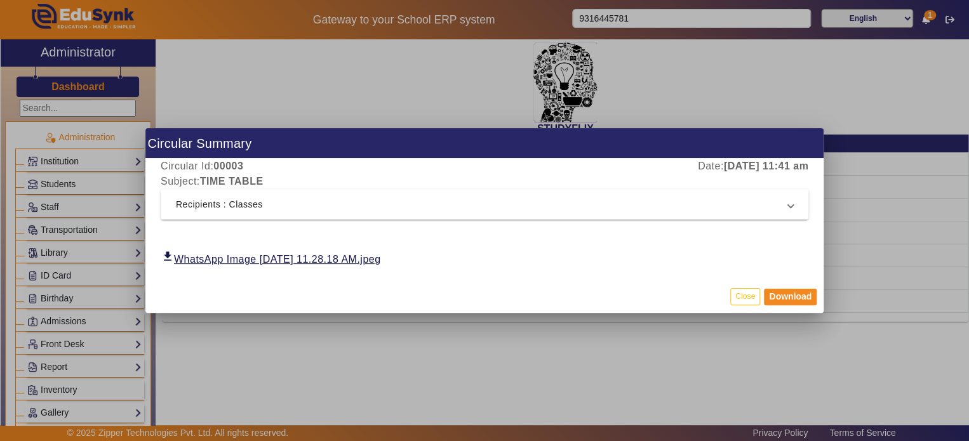
click at [375, 210] on mat-panel-title "Recipients : Classes" at bounding box center [477, 204] width 602 height 15
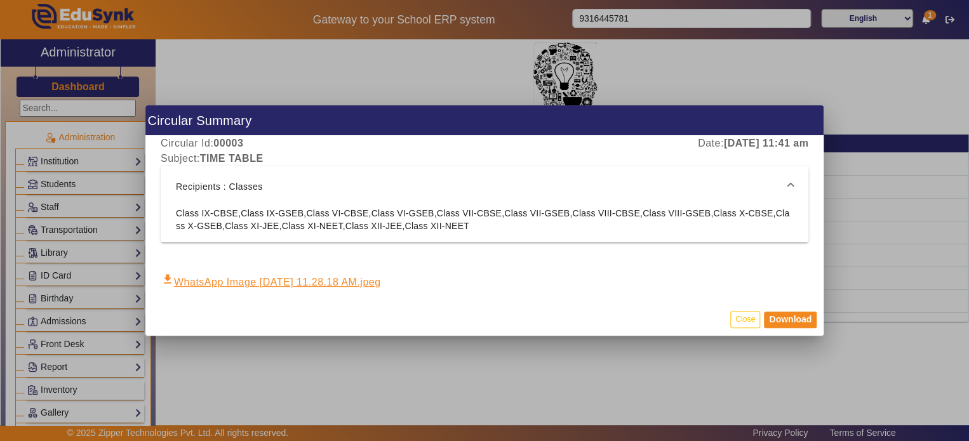
click at [357, 281] on link "download WhatsApp Image 2025-08-23 at 11.28.18 AM.jpeg" at bounding box center [271, 282] width 221 height 12
click at [352, 285] on link "download WhatsApp Image 2025-08-23 at 11.28.18 AM.jpeg" at bounding box center [271, 282] width 221 height 12
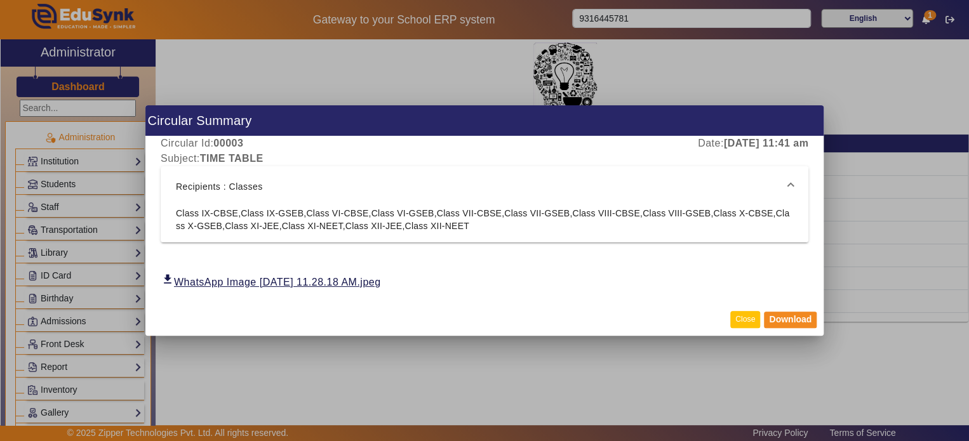
click at [757, 322] on button "Close" at bounding box center [745, 319] width 30 height 17
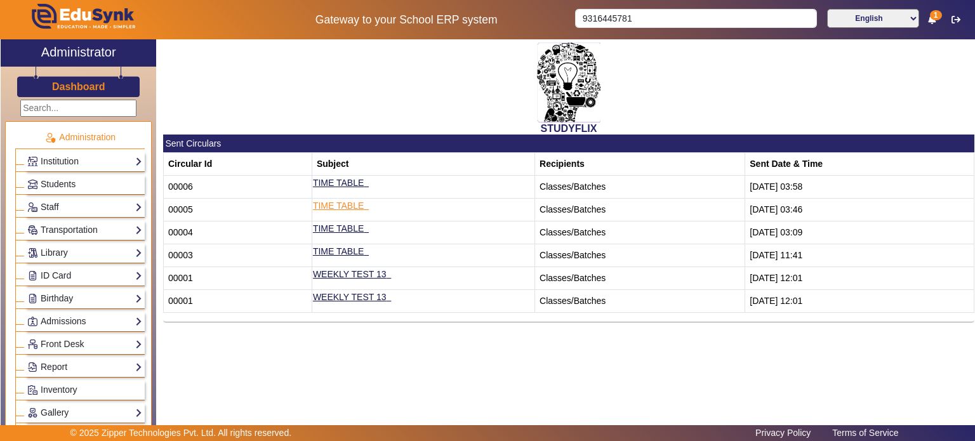
click at [338, 203] on link "TIME TABLE" at bounding box center [338, 206] width 51 height 10
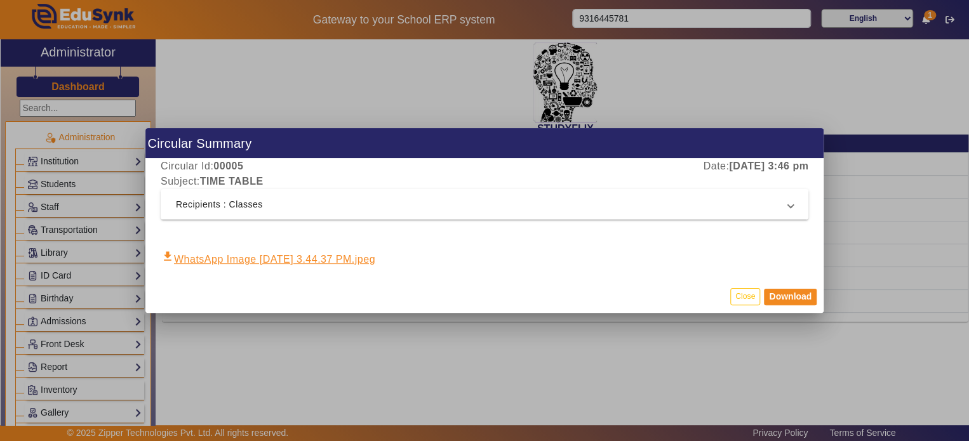
click at [345, 258] on link "download WhatsApp Image 2025-08-23 at 3.44.37 PM.jpeg" at bounding box center [268, 259] width 215 height 12
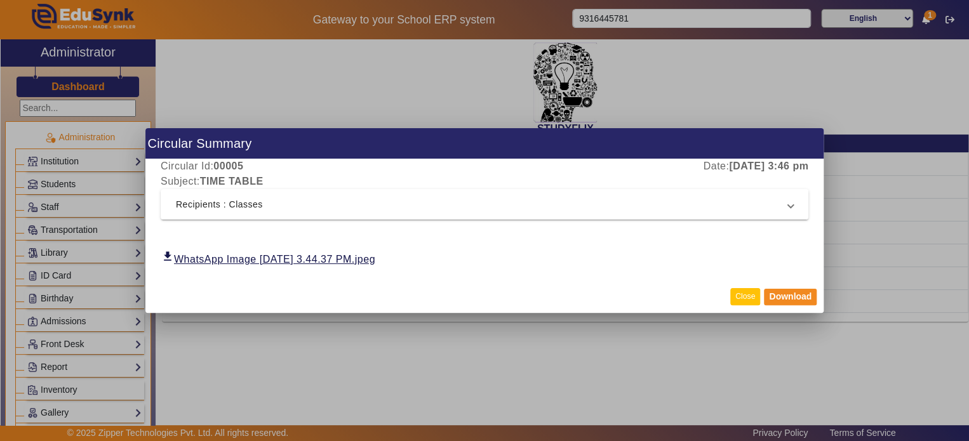
click at [747, 293] on button "Close" at bounding box center [745, 296] width 30 height 17
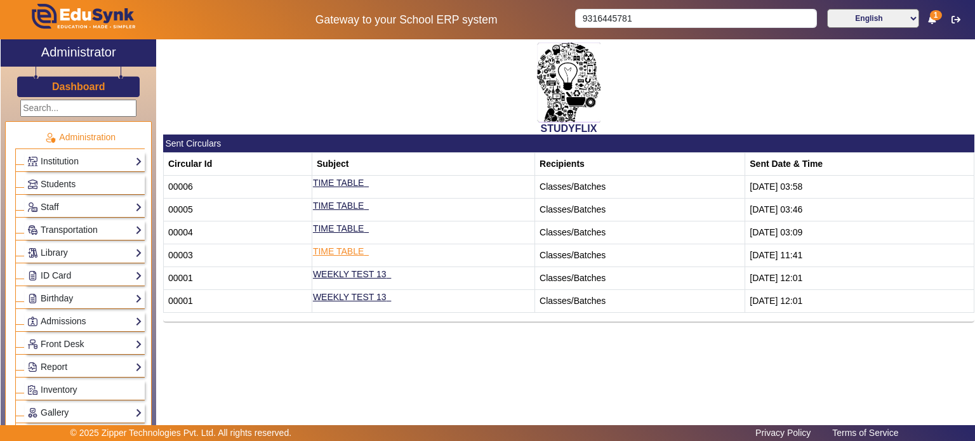
click at [333, 251] on link "TIME TABLE" at bounding box center [338, 251] width 51 height 10
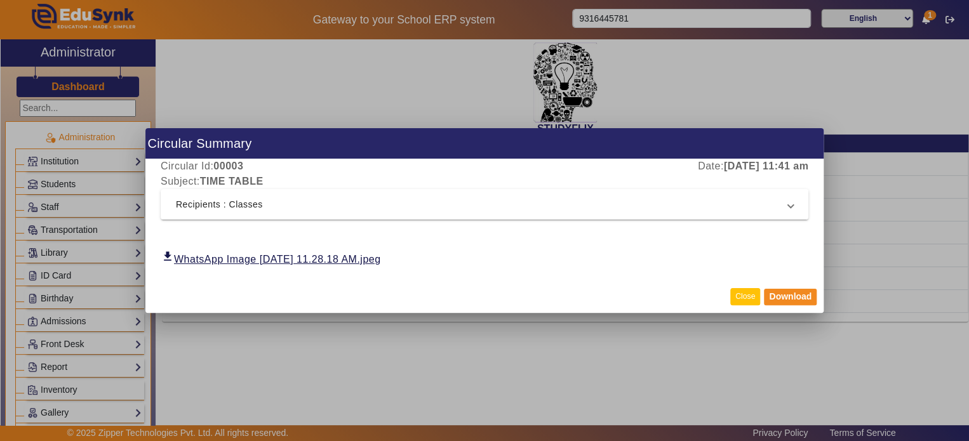
click at [734, 300] on button "Close" at bounding box center [745, 296] width 30 height 17
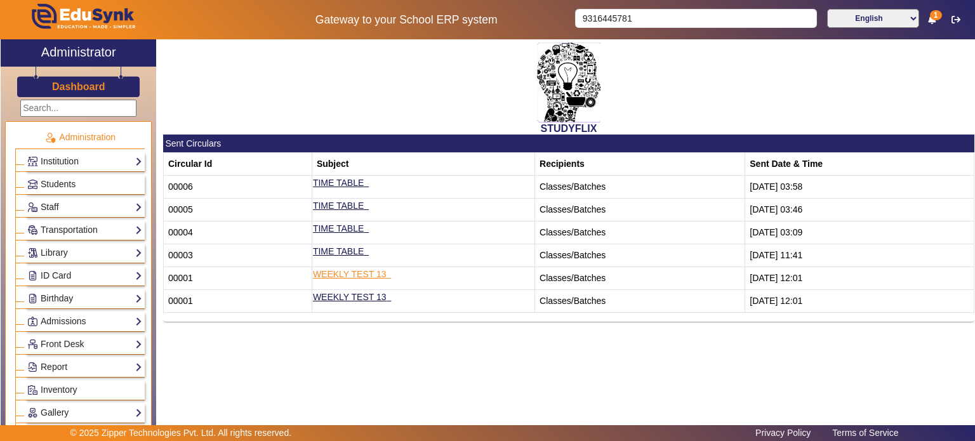
click at [359, 274] on link "WEEKLY TEST 13" at bounding box center [350, 274] width 74 height 10
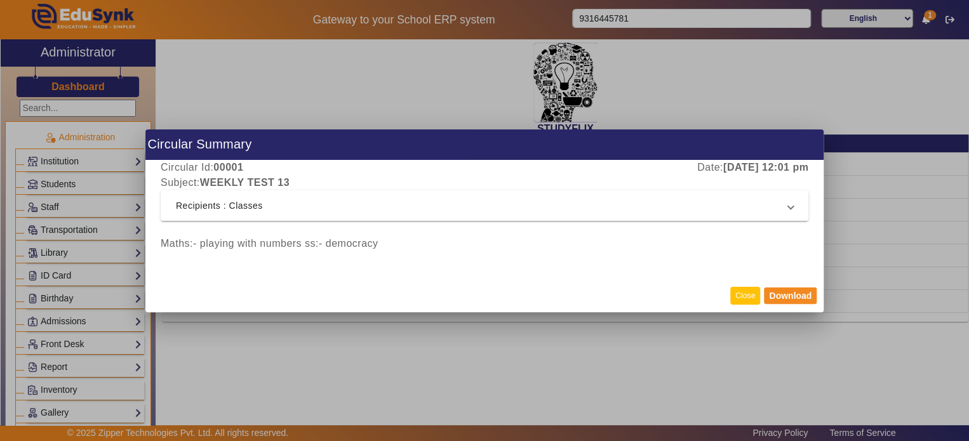
click at [737, 295] on button "Close" at bounding box center [745, 295] width 30 height 17
